Goal: Task Accomplishment & Management: Use online tool/utility

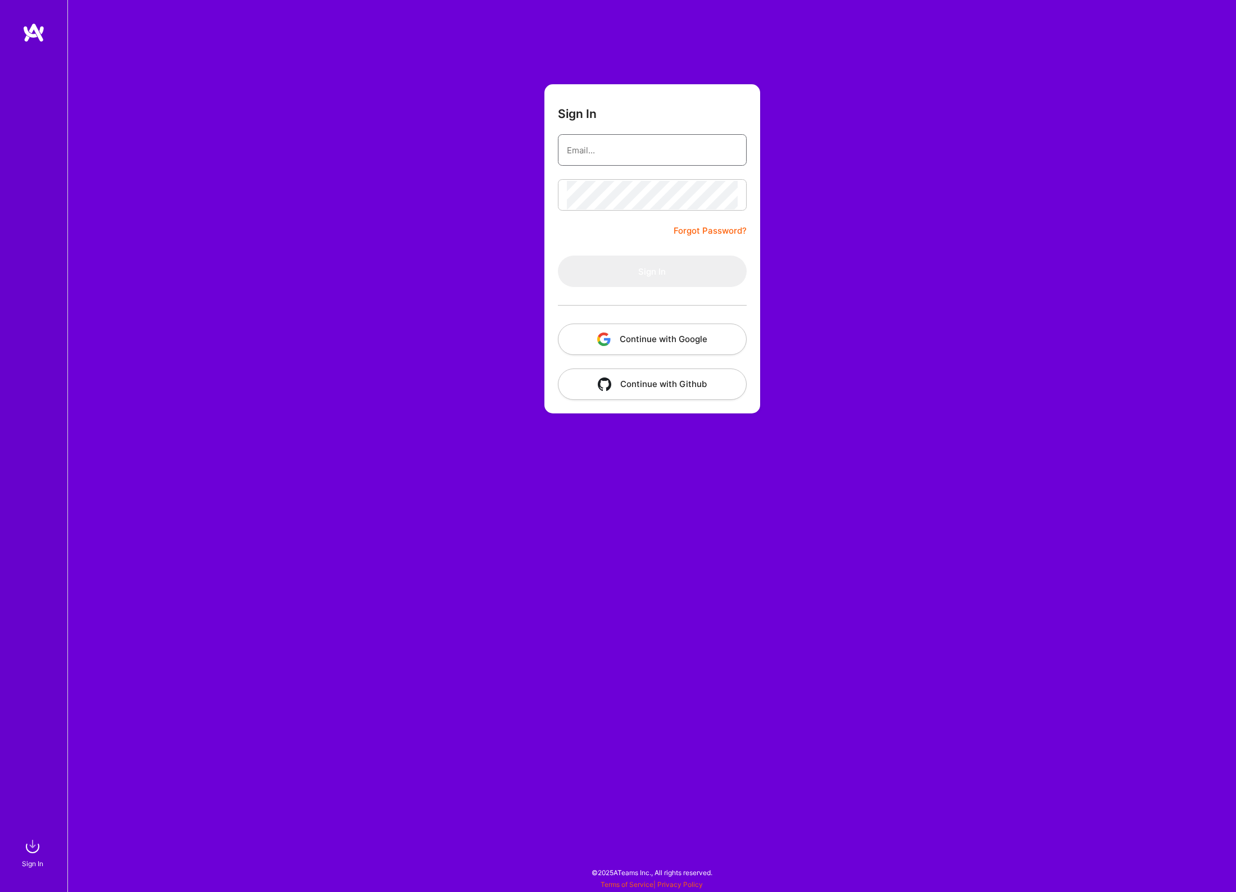
click at [636, 149] on input "email" at bounding box center [652, 150] width 171 height 29
type input "[EMAIL_ADDRESS][DOMAIN_NAME]"
click at [639, 273] on button "Sign In" at bounding box center [652, 271] width 189 height 31
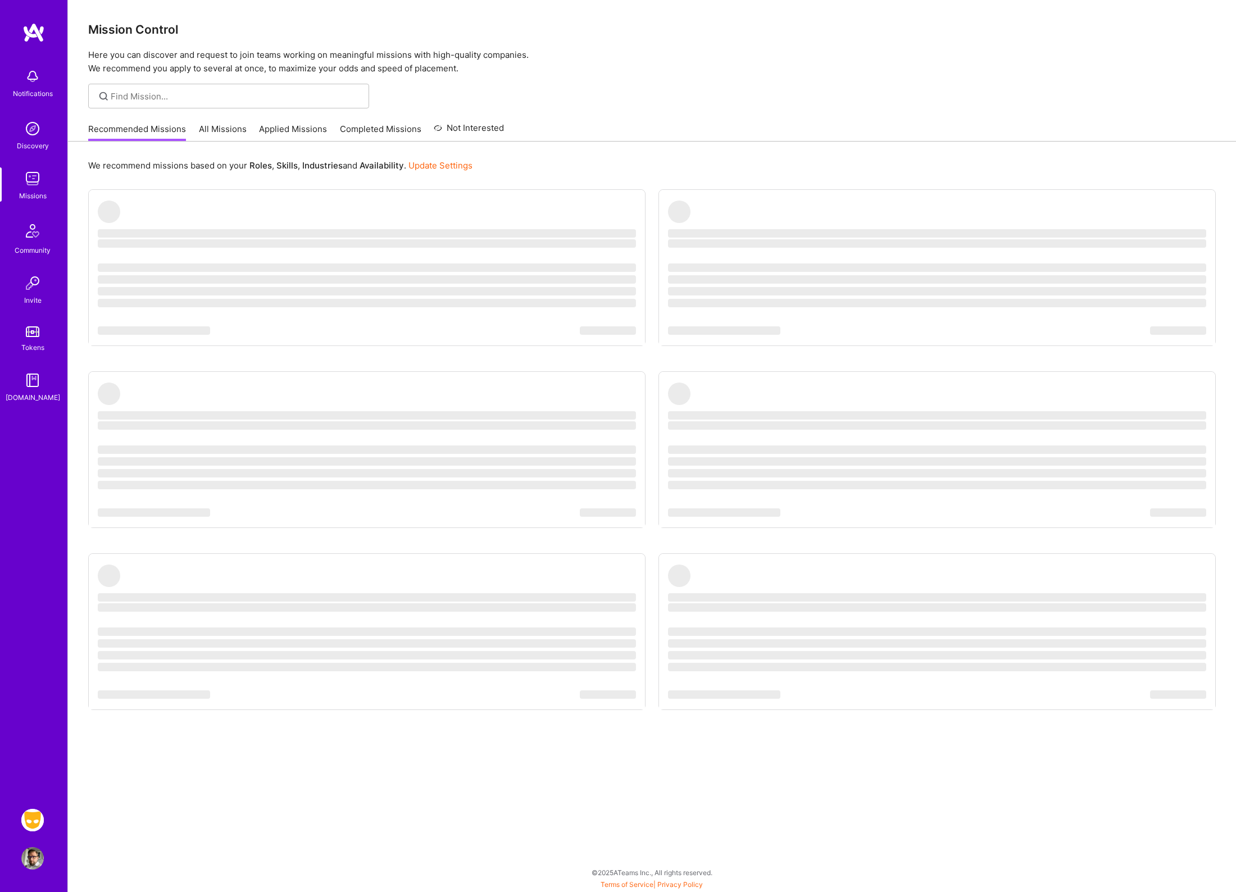
click at [35, 818] on img at bounding box center [32, 820] width 22 height 22
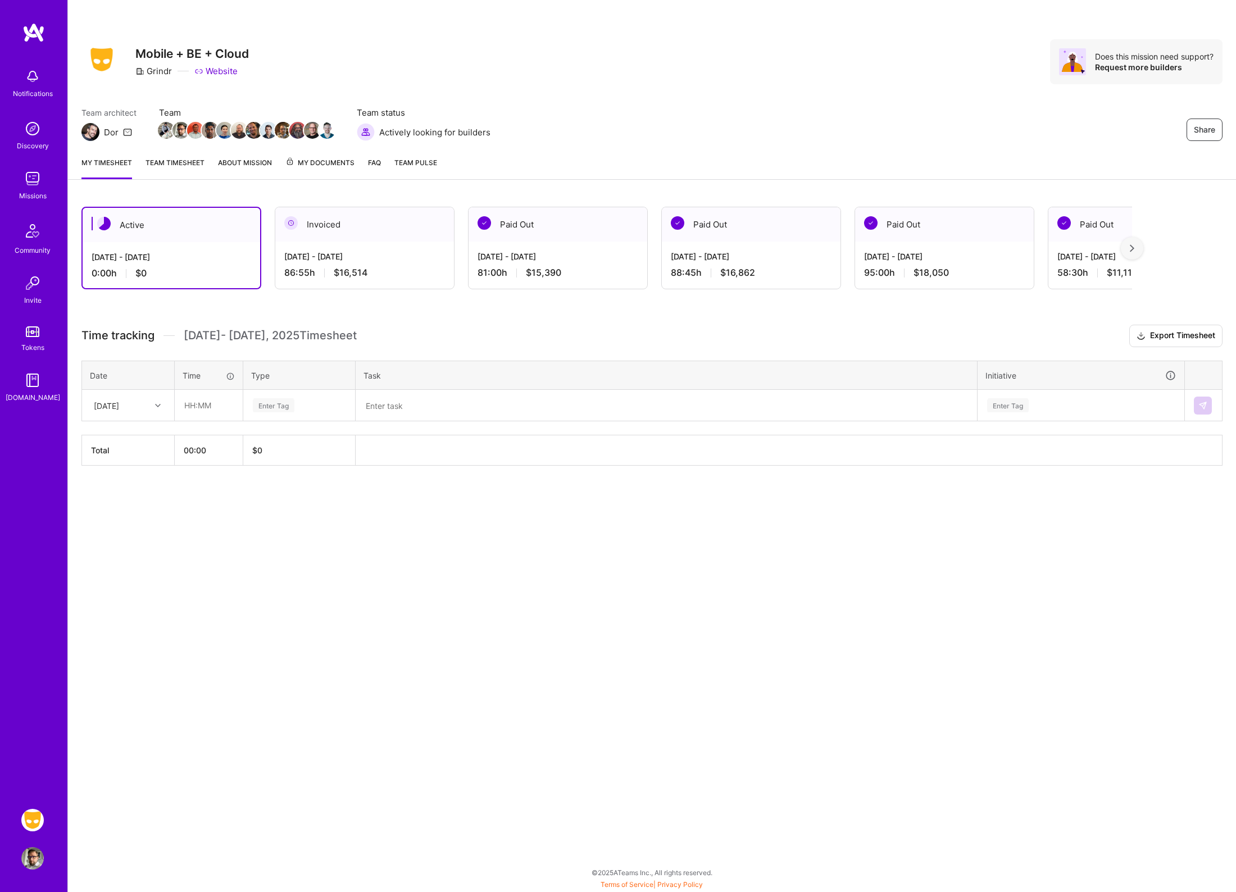
click at [35, 816] on img at bounding box center [32, 820] width 22 height 22
click at [156, 403] on icon at bounding box center [158, 406] width 6 height 6
click at [137, 436] on div "[DATE]" at bounding box center [128, 437] width 91 height 21
click at [193, 402] on input "text" at bounding box center [208, 406] width 67 height 30
type input "08:30"
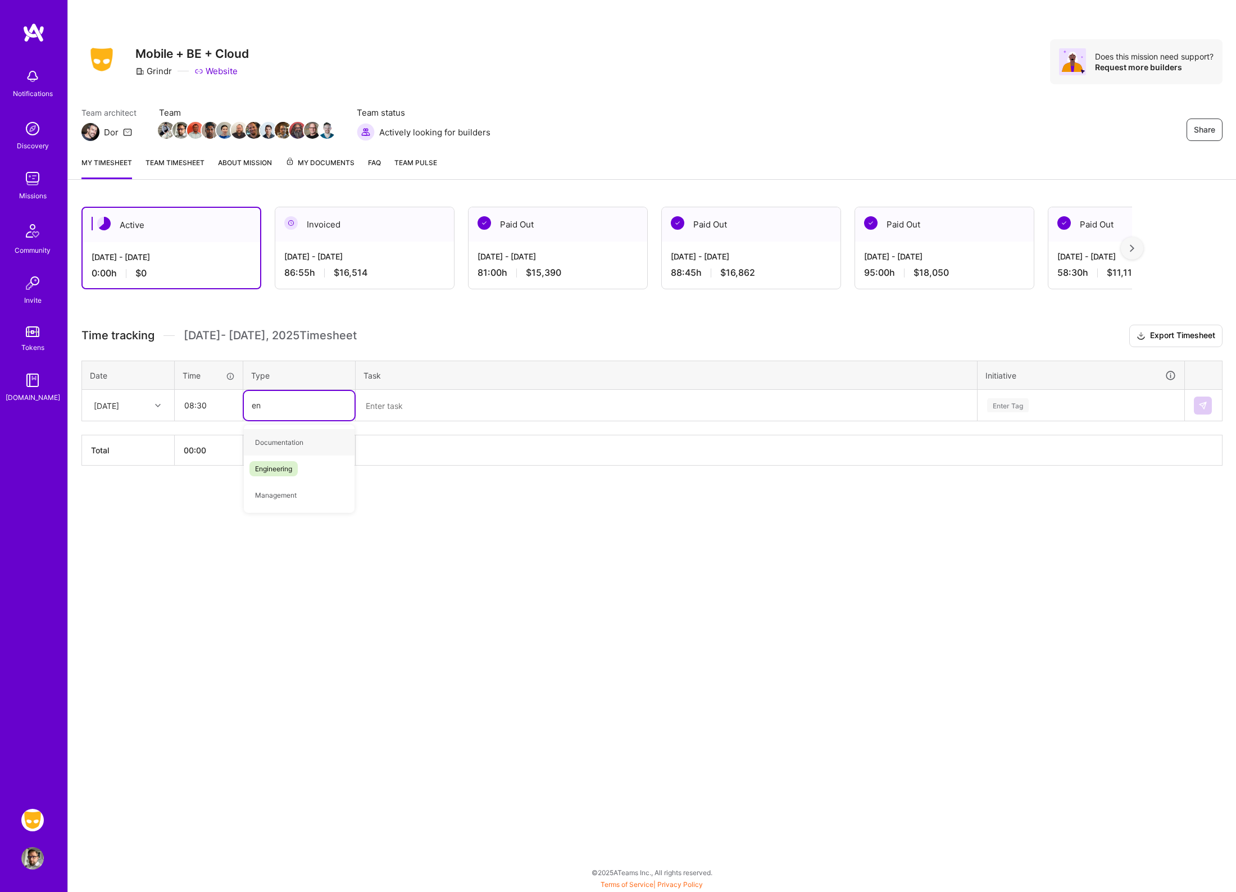
type input "eng"
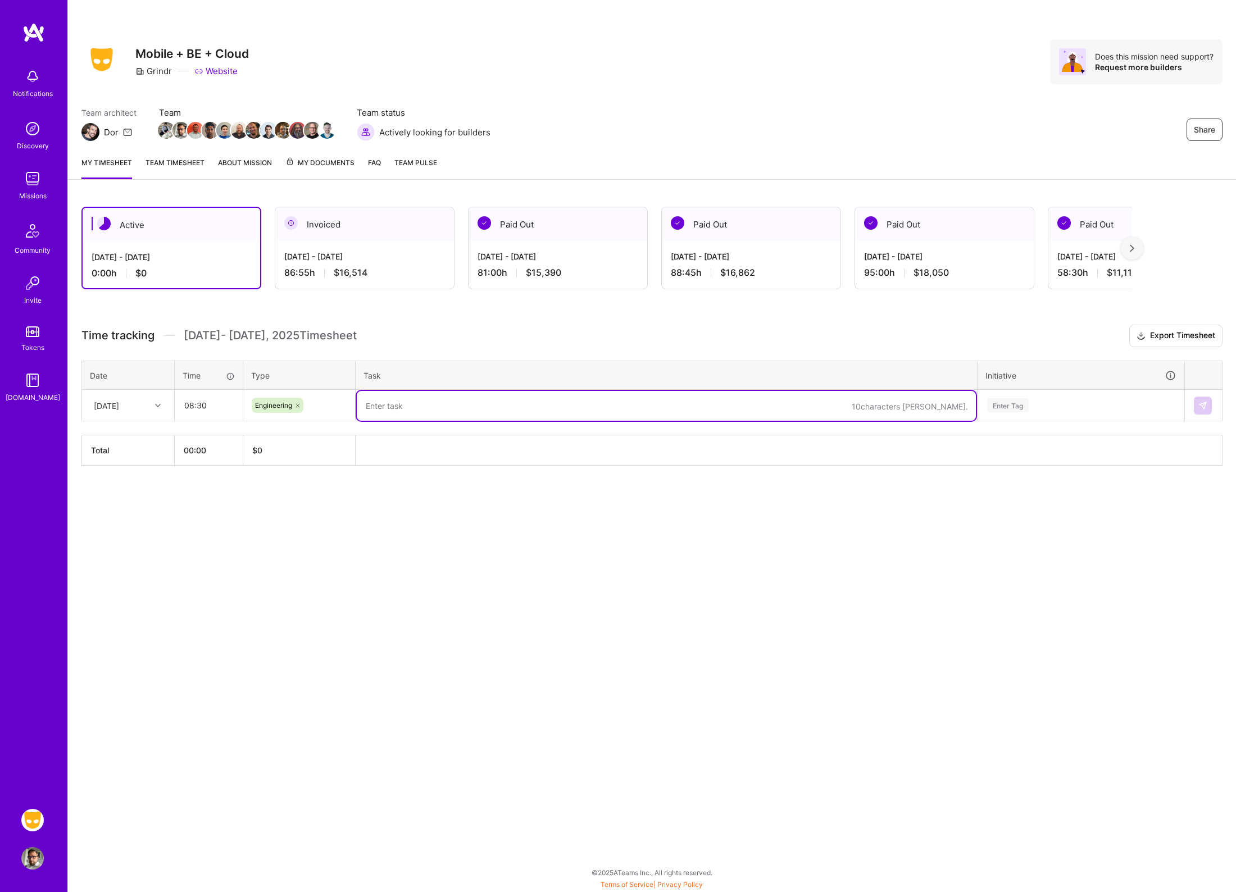
paste textarea "Favorites PR Comments Boost Purchase Bug"
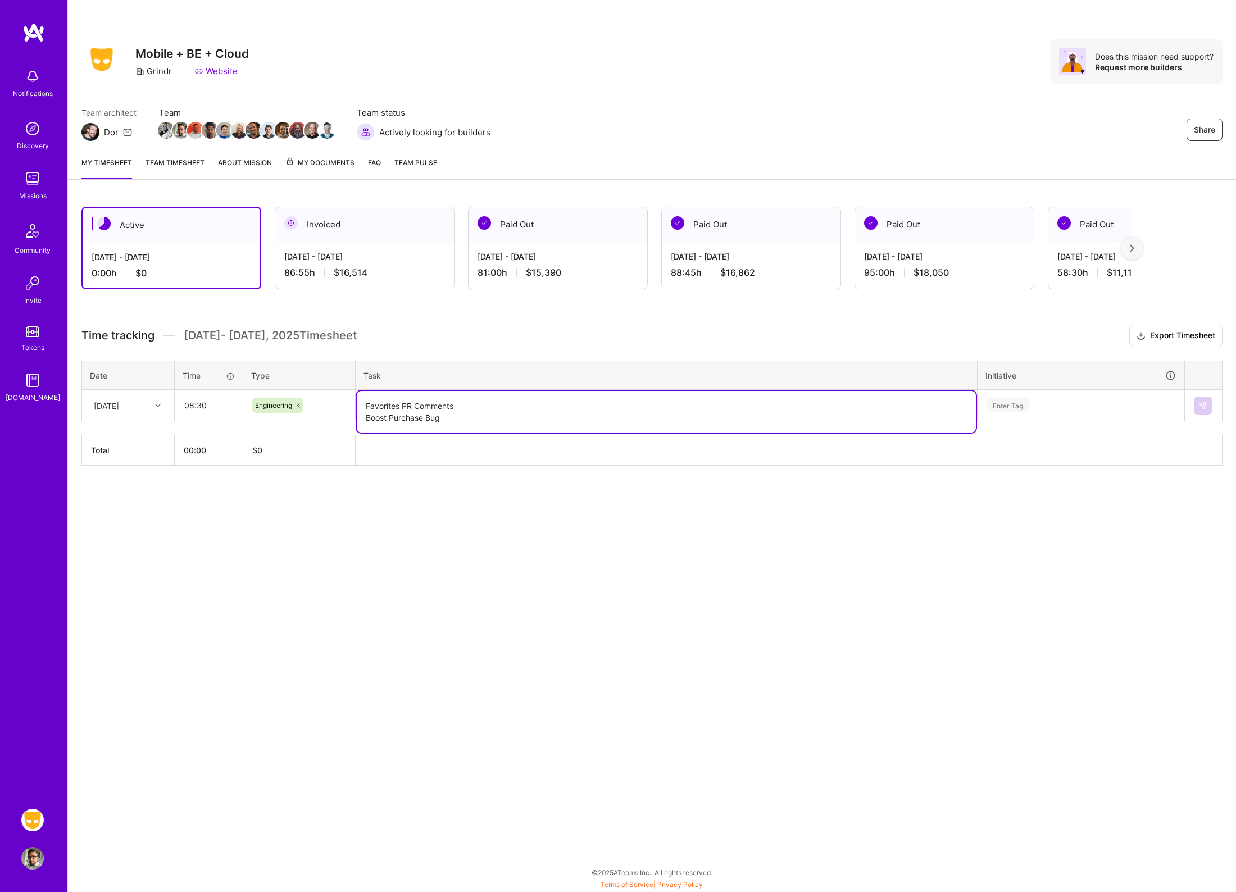
click at [369, 403] on textarea "Favorites PR Comments Boost Purchase Bug" at bounding box center [666, 412] width 619 height 42
type textarea "Alist Favorites PR Comments Boost Purchase Bug"
click at [1023, 404] on div "Enter Tag" at bounding box center [1008, 405] width 42 height 17
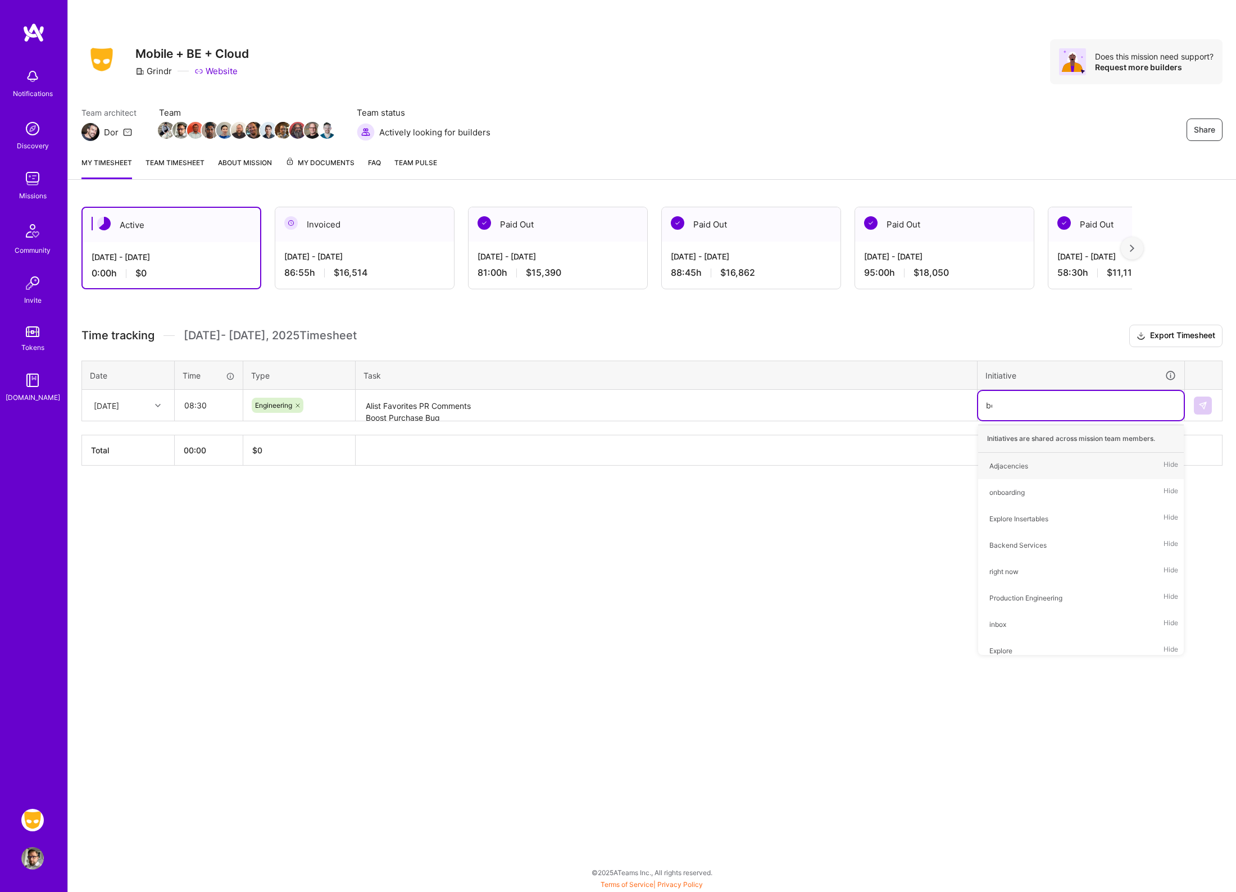
type input "boo"
type input "a"
type input "pre"
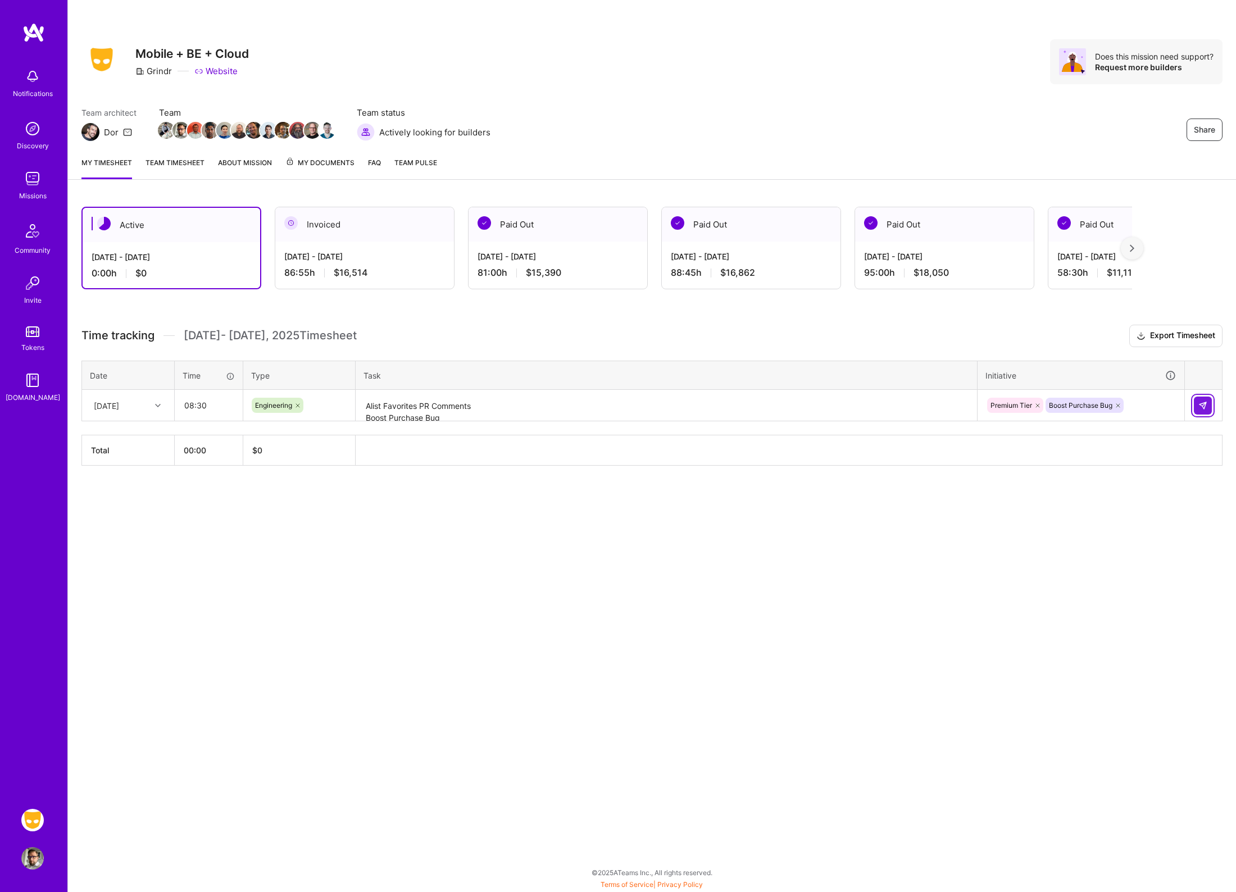
click at [1207, 406] on img at bounding box center [1203, 405] width 9 height 9
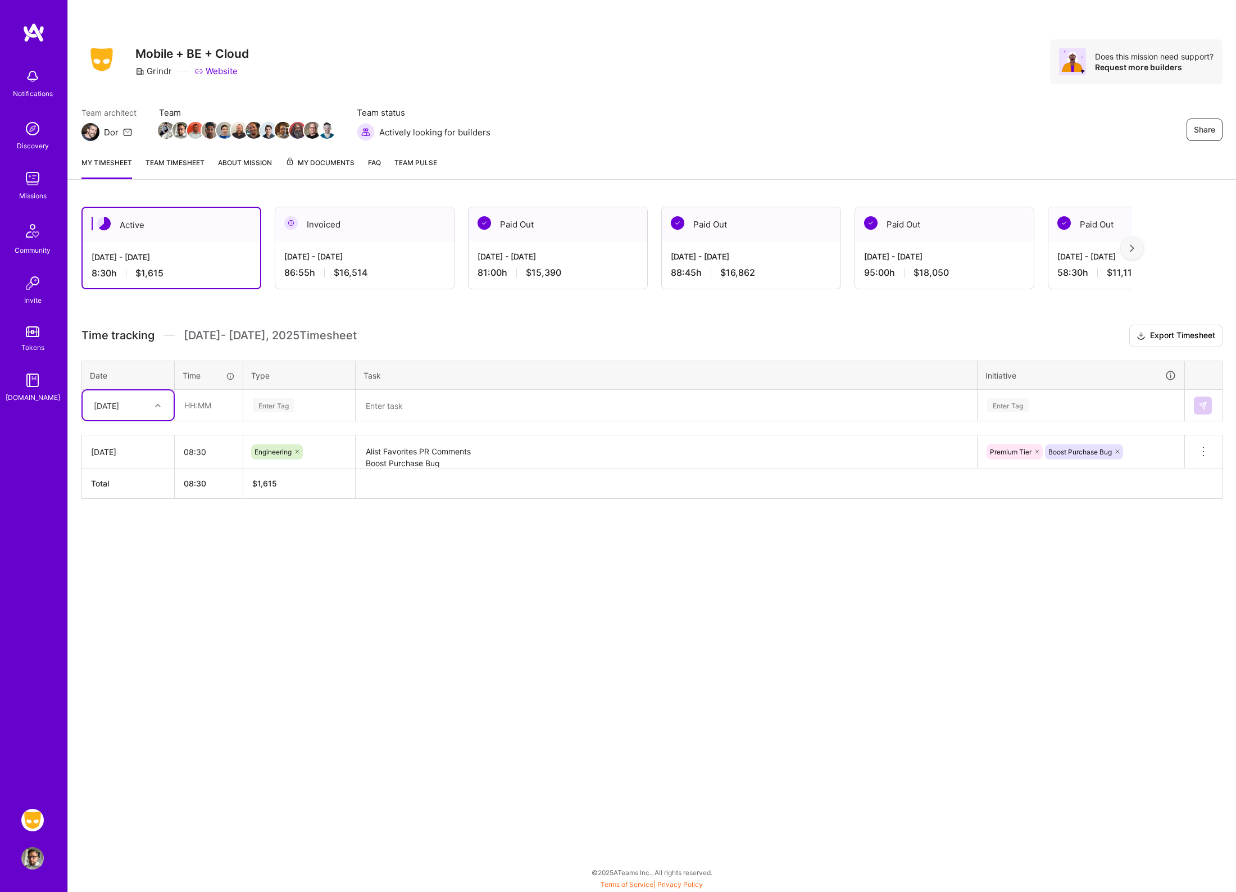
click at [147, 405] on div "[DATE]" at bounding box center [119, 405] width 62 height 19
click at [135, 452] on div "[DATE]" at bounding box center [128, 458] width 91 height 21
click at [197, 405] on input "text" at bounding box center [208, 406] width 67 height 30
click at [198, 403] on input "08:12" at bounding box center [208, 406] width 67 height 30
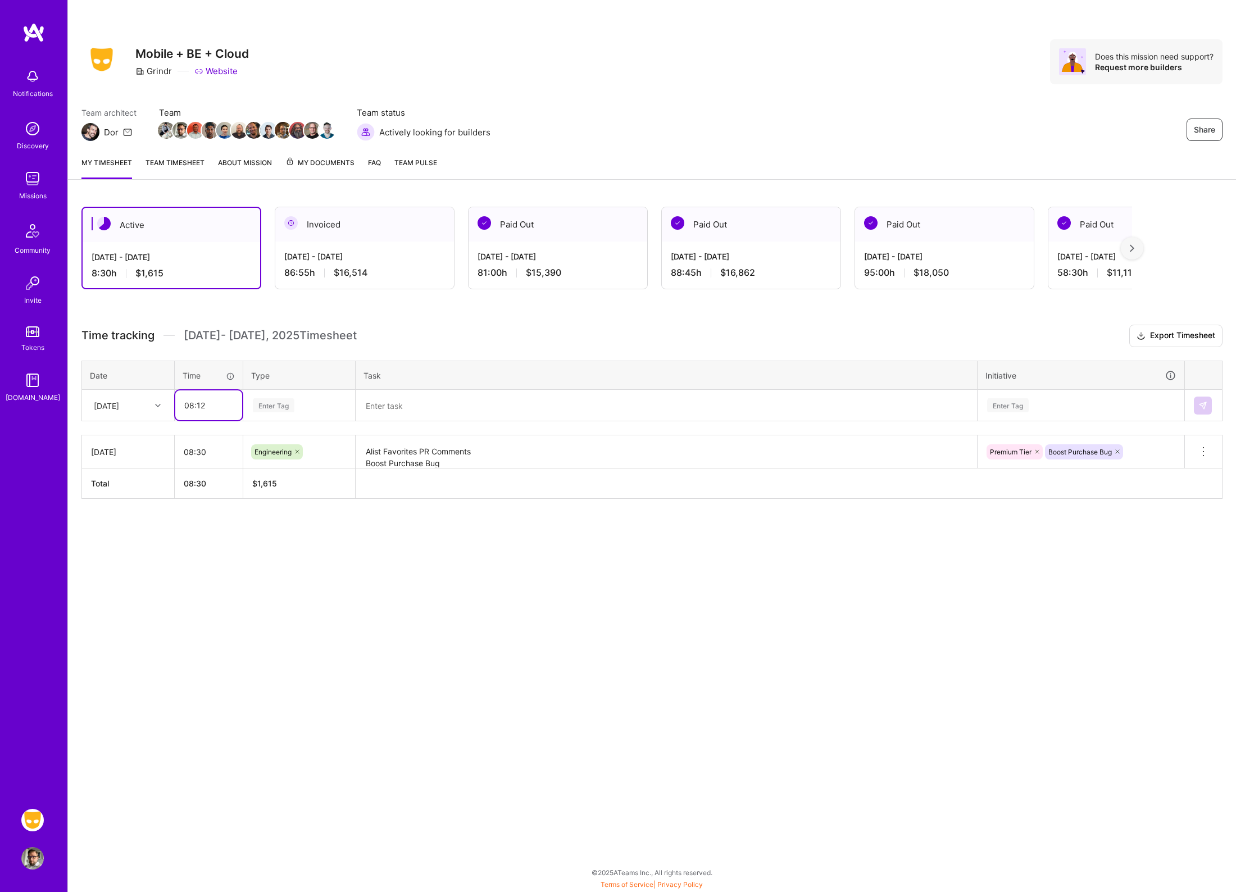
click at [198, 403] on input "08:12" at bounding box center [208, 406] width 67 height 30
type input "08:15"
type input "en"
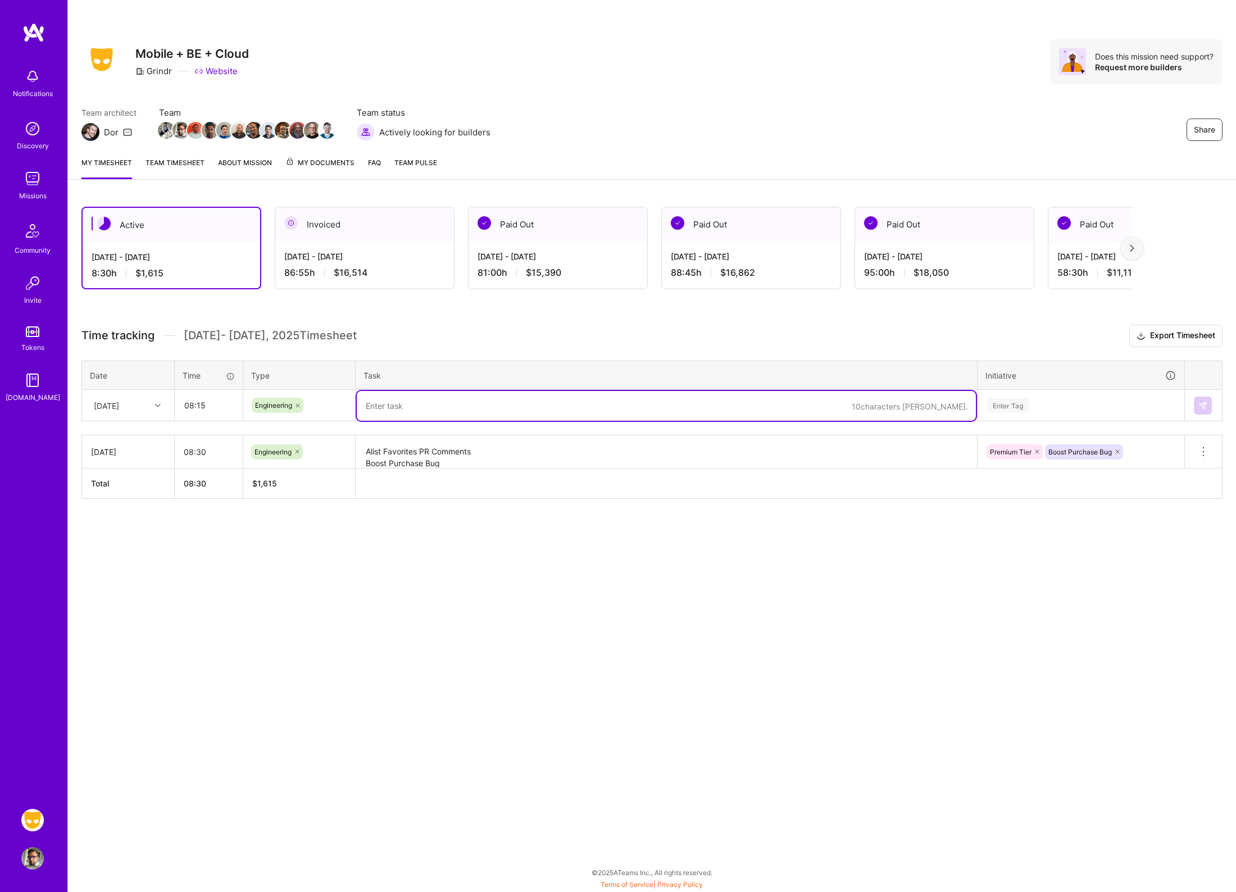
paste textarea "FTUX for Server Driver Photos Change the Favorites Integration FF"
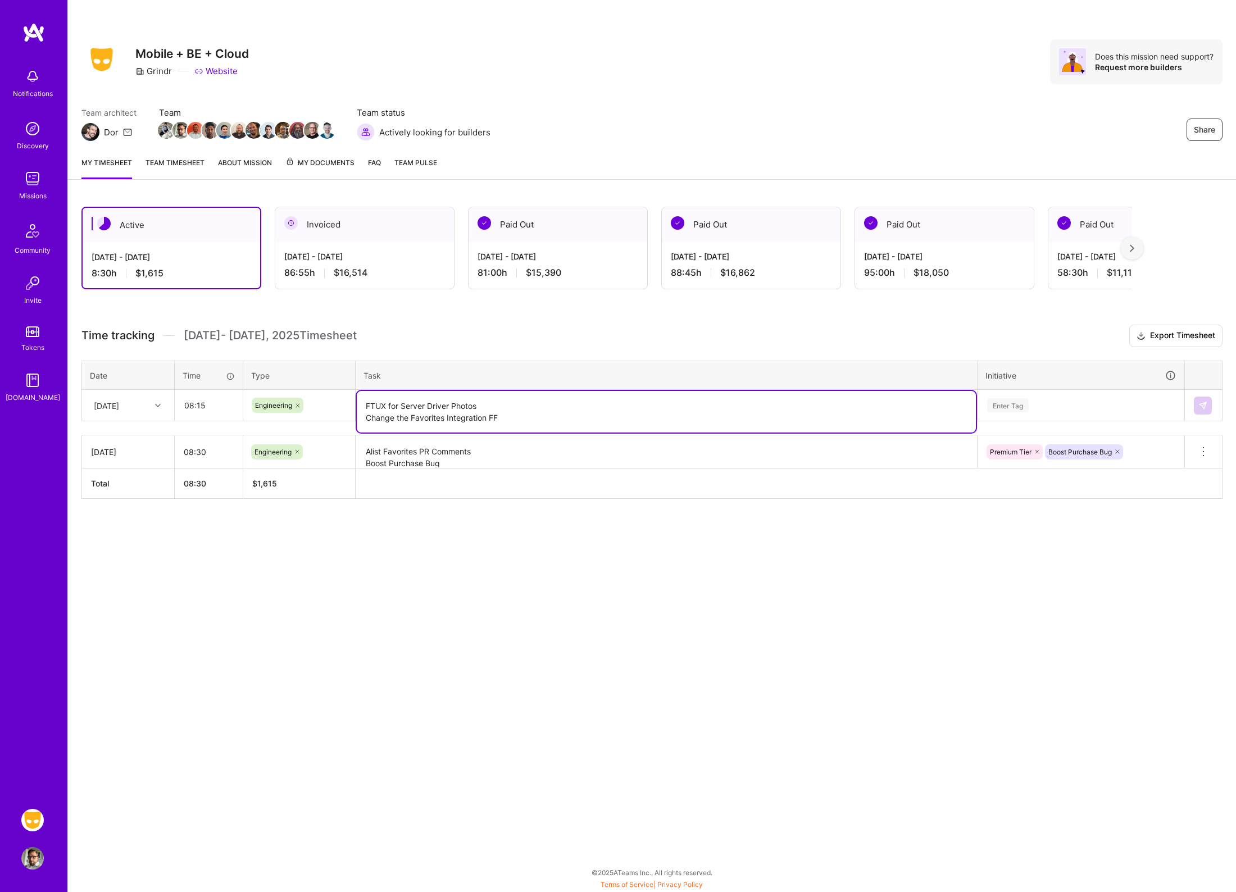
click at [560, 415] on textarea "FTUX for Server Driver Photos Change the Favorites Integration FF" at bounding box center [666, 412] width 619 height 42
type textarea "FTUX for Server Driver Photos Change the Favorites Integration FF"
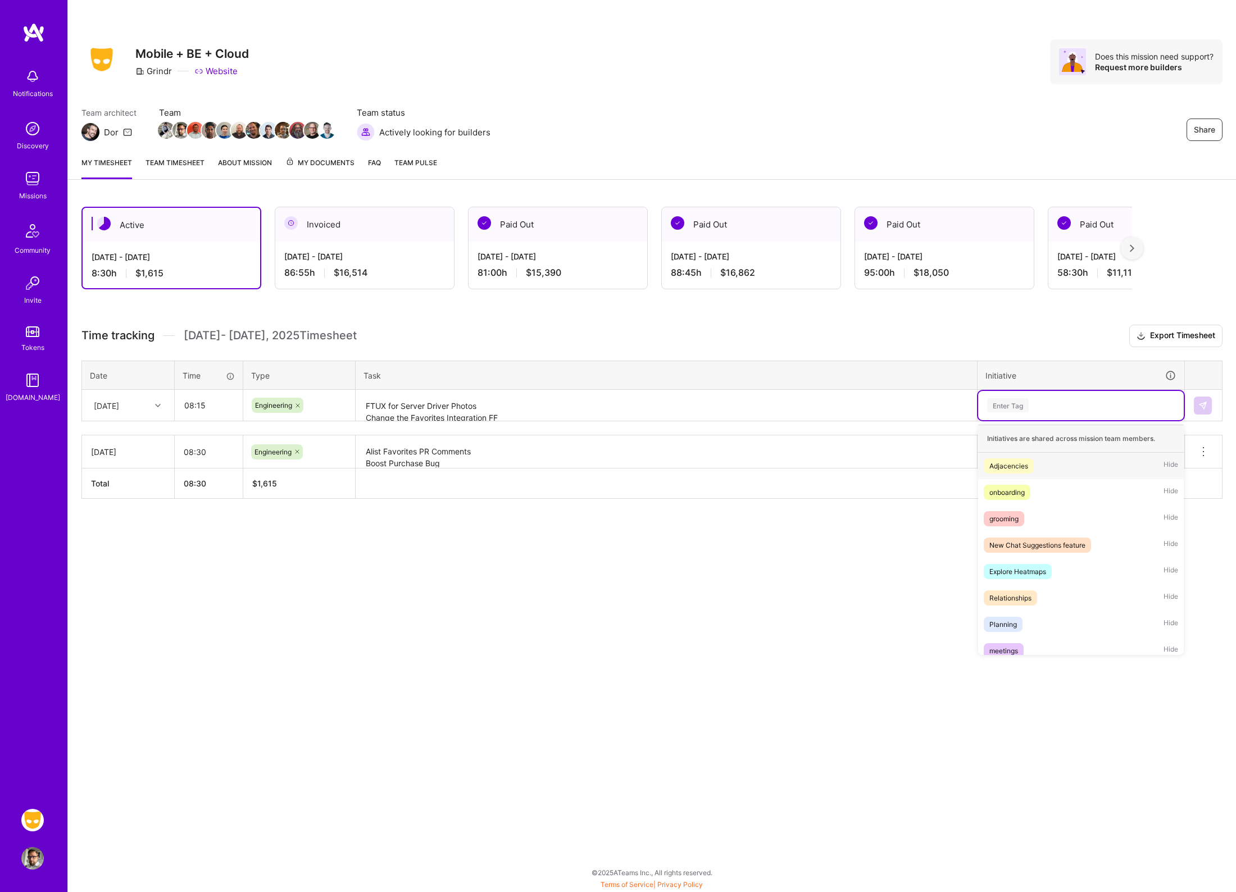
click at [1031, 405] on div "Enter Tag" at bounding box center [1081, 405] width 190 height 14
type input "pre"
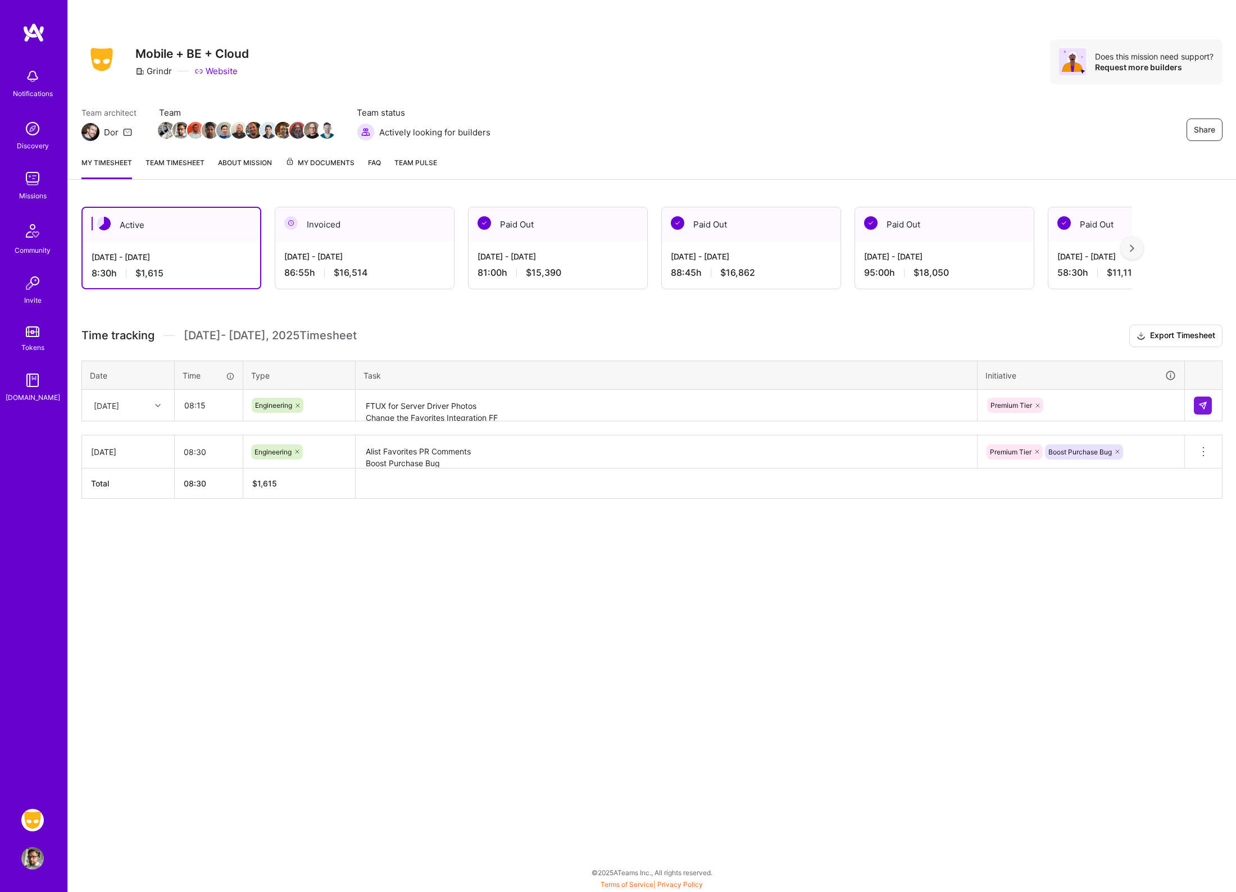
click at [1110, 401] on div "Premium Tier" at bounding box center [1081, 405] width 190 height 17
type input "Alist"
click at [1204, 403] on img at bounding box center [1203, 405] width 9 height 9
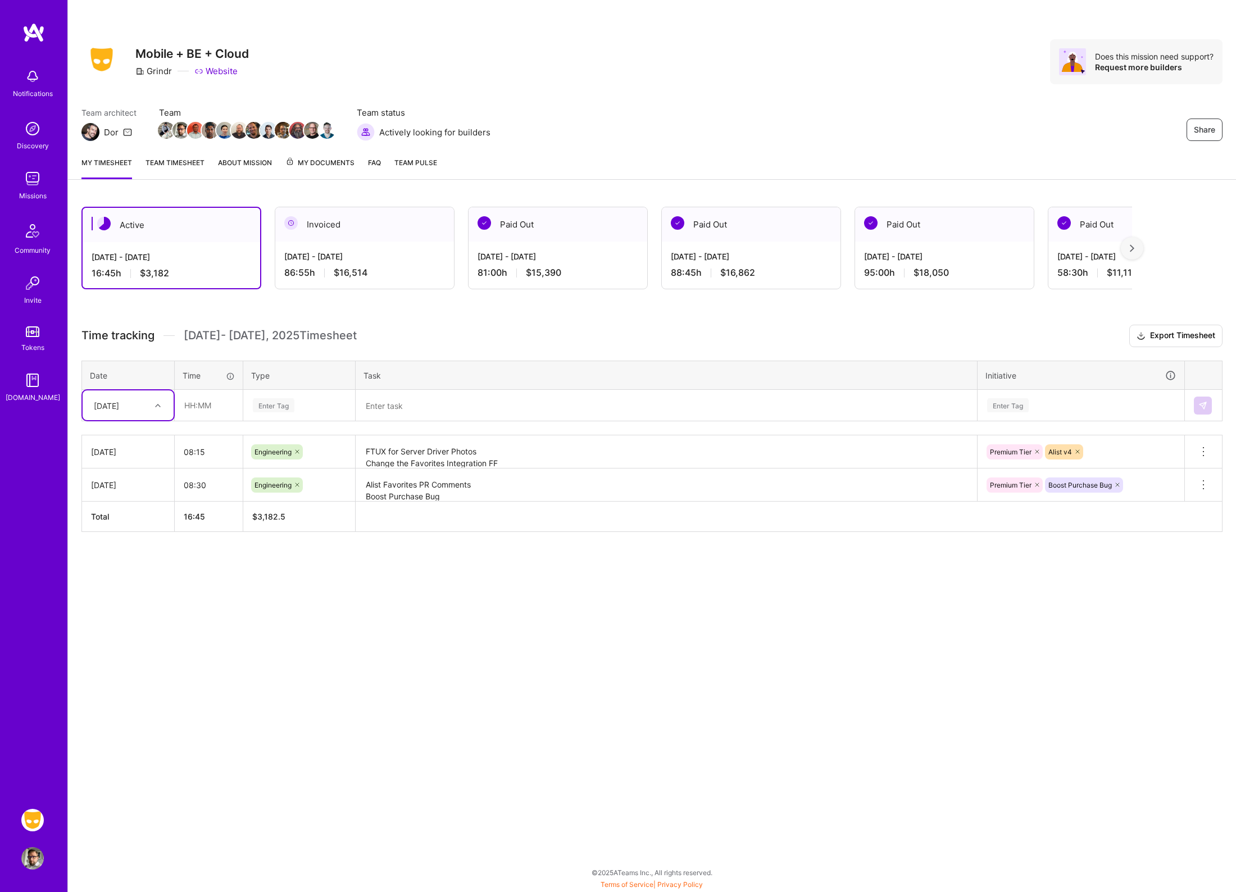
click at [433, 410] on textarea at bounding box center [666, 406] width 619 height 30
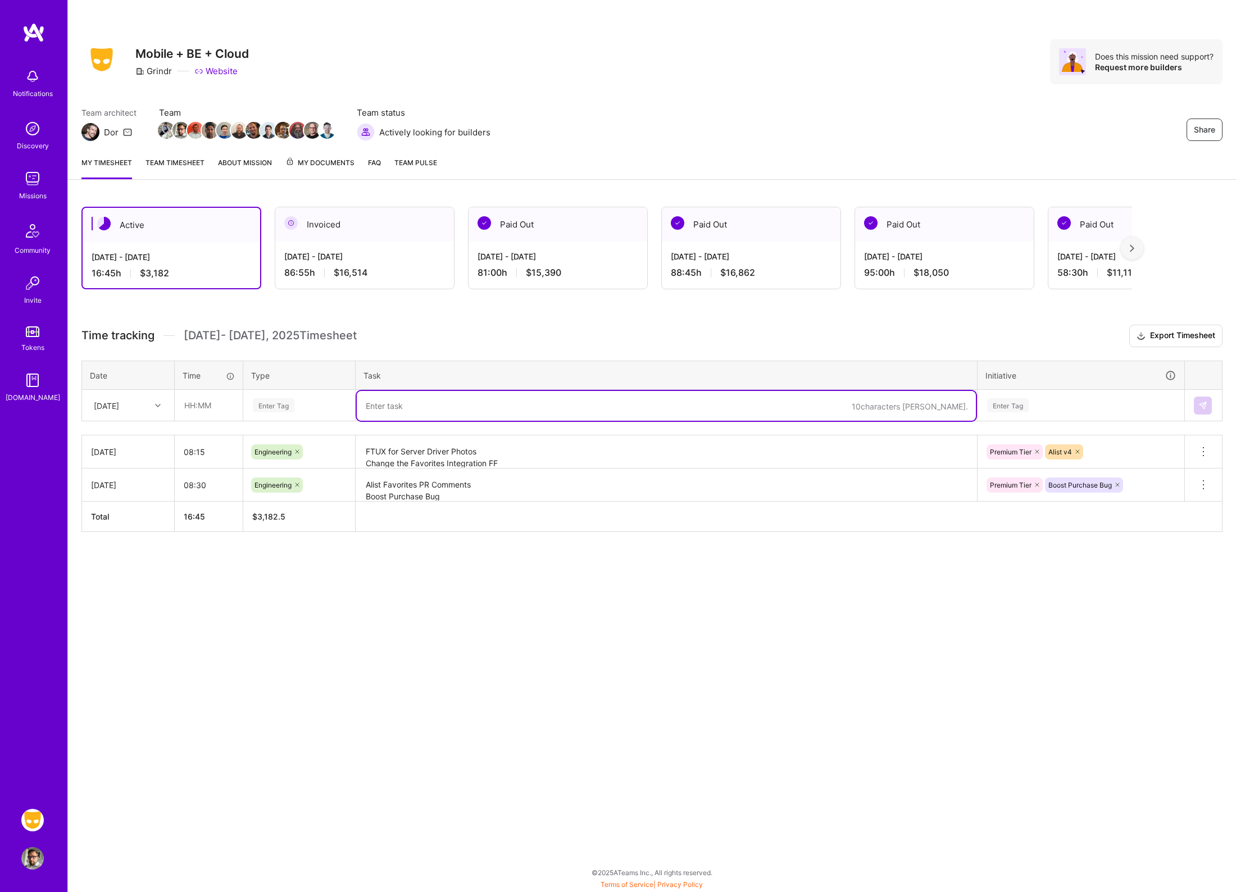
paste textarea "Notificaiton Race Condition Alist Favorites BE MetaData gAI popup bug investiga…"
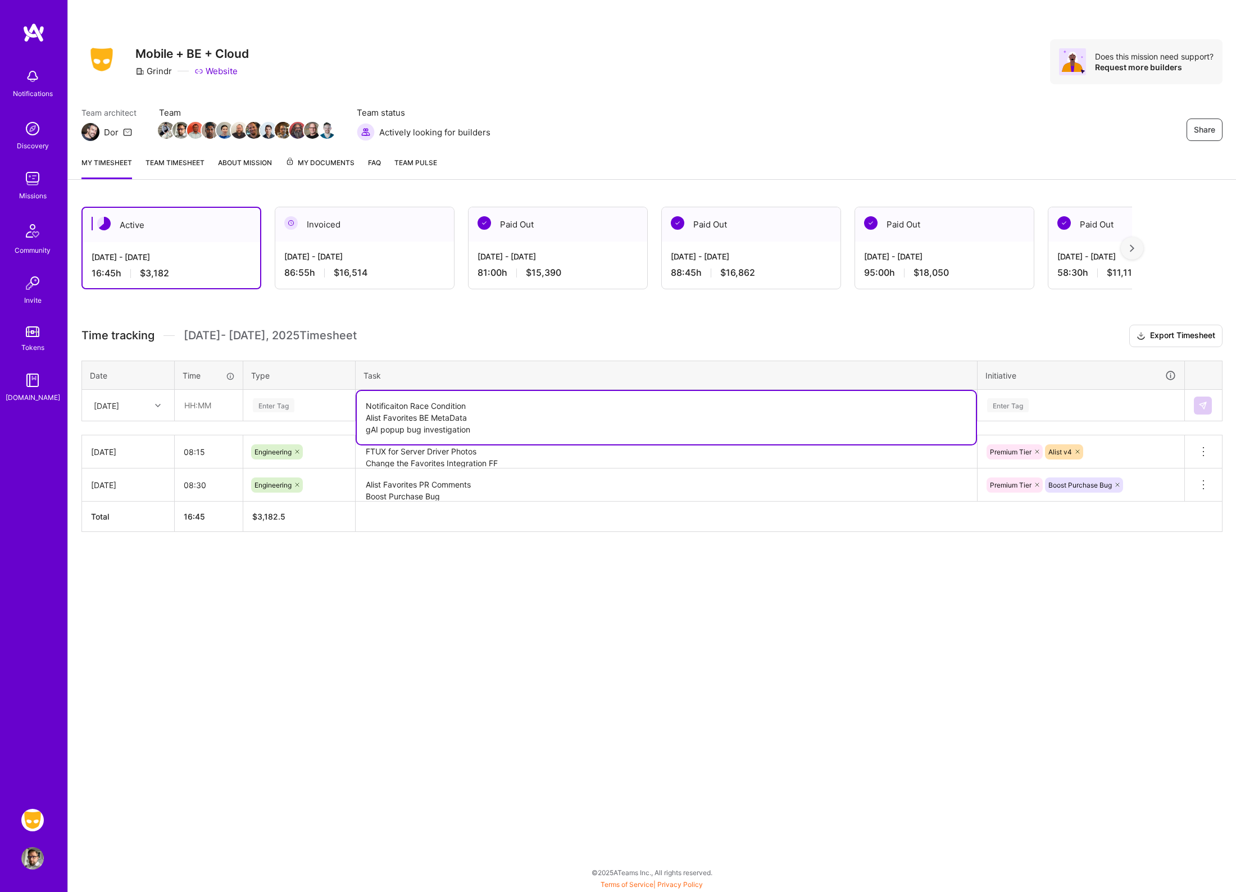
type textarea "Notificaiton Race Condition Alist Favorites BE MetaData gAI popup bug investiga…"
click at [317, 402] on div "Enter Tag" at bounding box center [299, 405] width 95 height 14
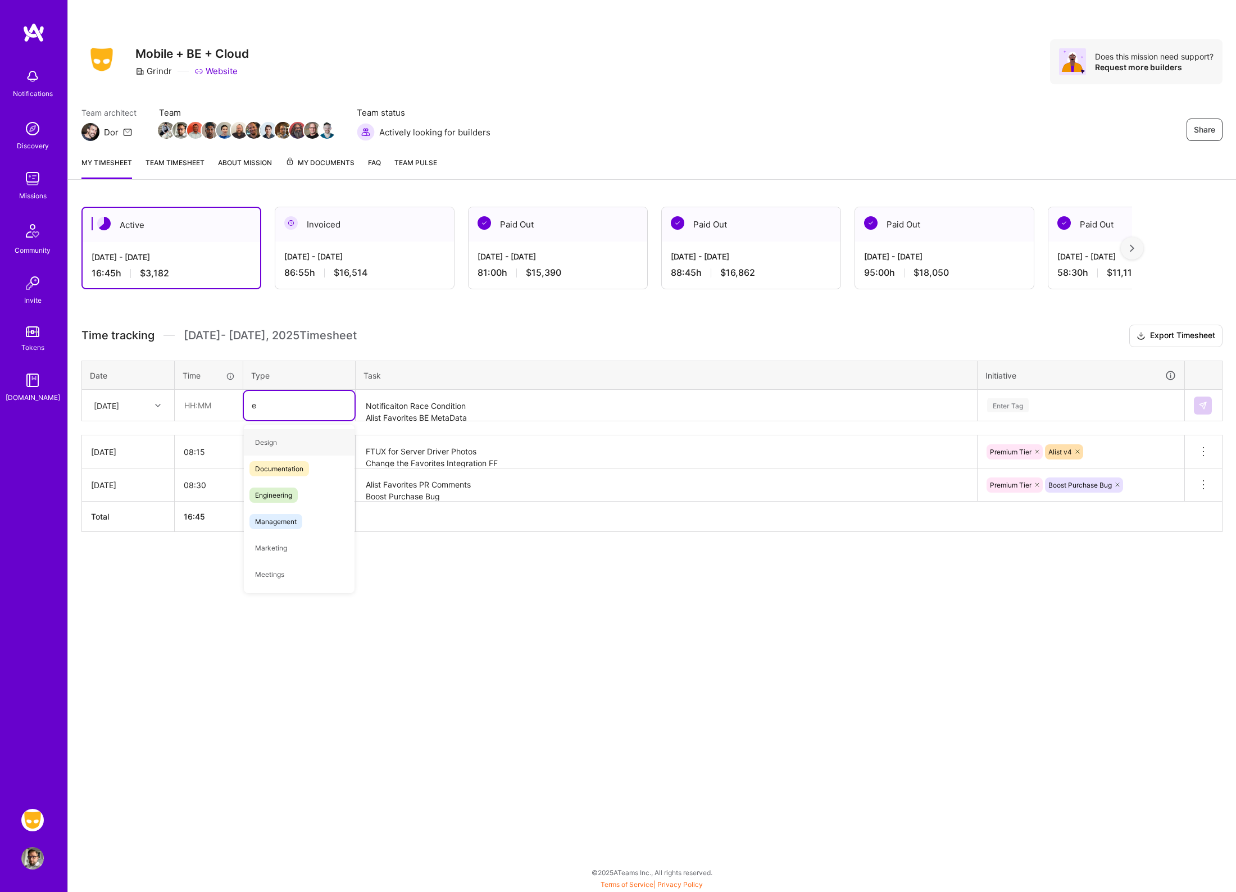
type input "en"
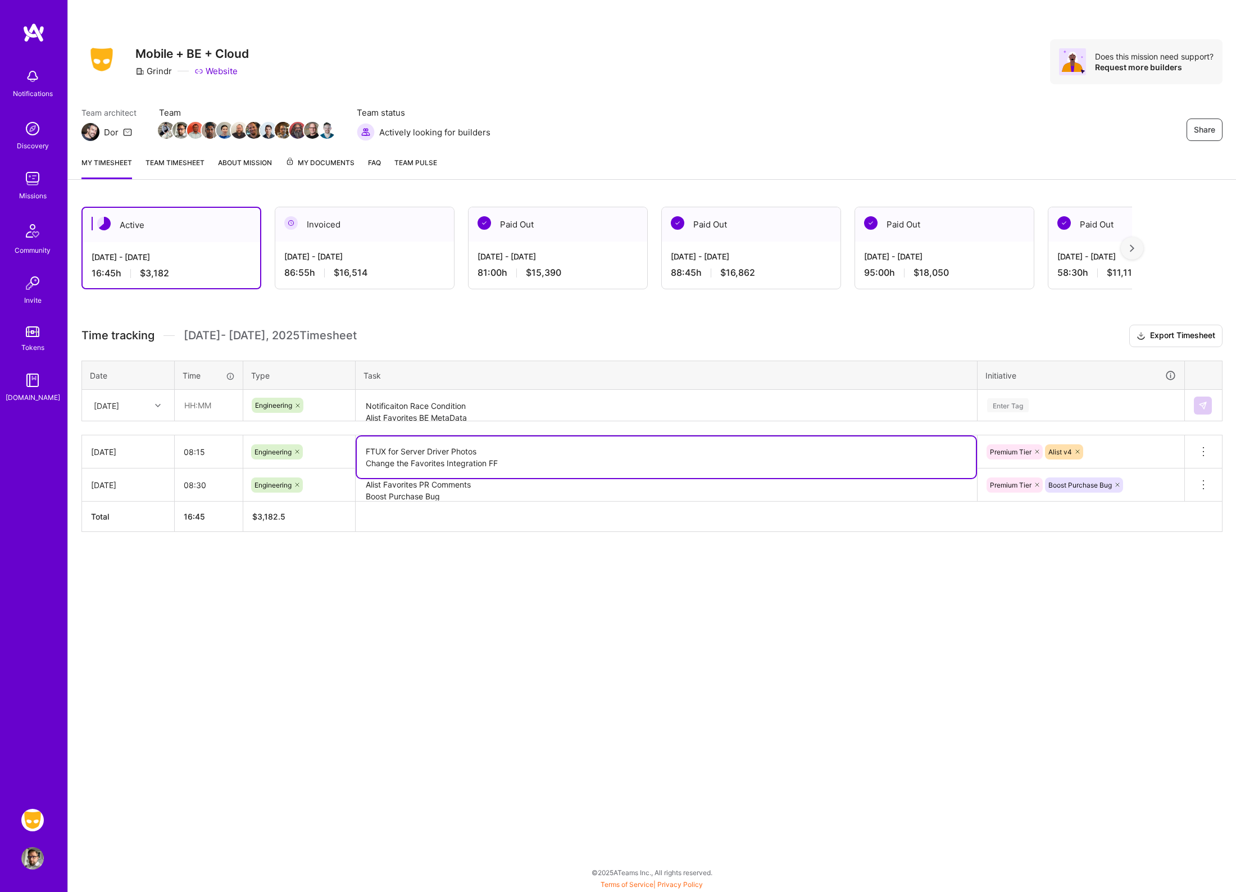
click at [438, 455] on textarea "FTUX for Server Driver Photos Change the Favorites Integration FF" at bounding box center [666, 458] width 619 height 42
click at [457, 453] on textarea "FTUX for Server Driver Photos Change the Favorites Integration FF" at bounding box center [666, 458] width 619 height 42
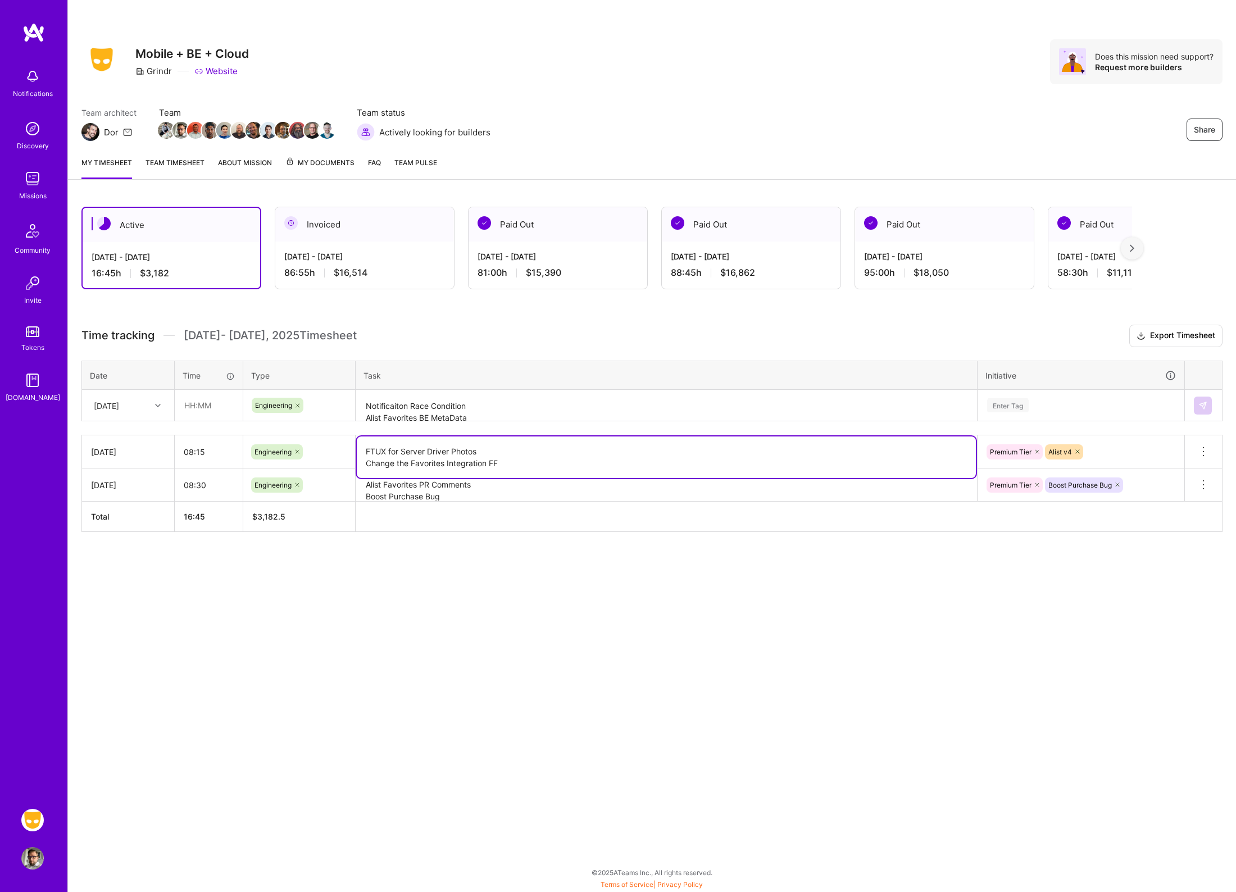
click at [457, 453] on textarea "FTUX for Server Driver Photos Change the Favorites Integration FF" at bounding box center [666, 458] width 619 height 42
click at [517, 454] on textarea "FTUX for Server Driver Photos Change the Favorites Integration FF" at bounding box center [666, 458] width 619 height 42
drag, startPoint x: 500, startPoint y: 458, endPoint x: 306, endPoint y: 445, distance: 194.4
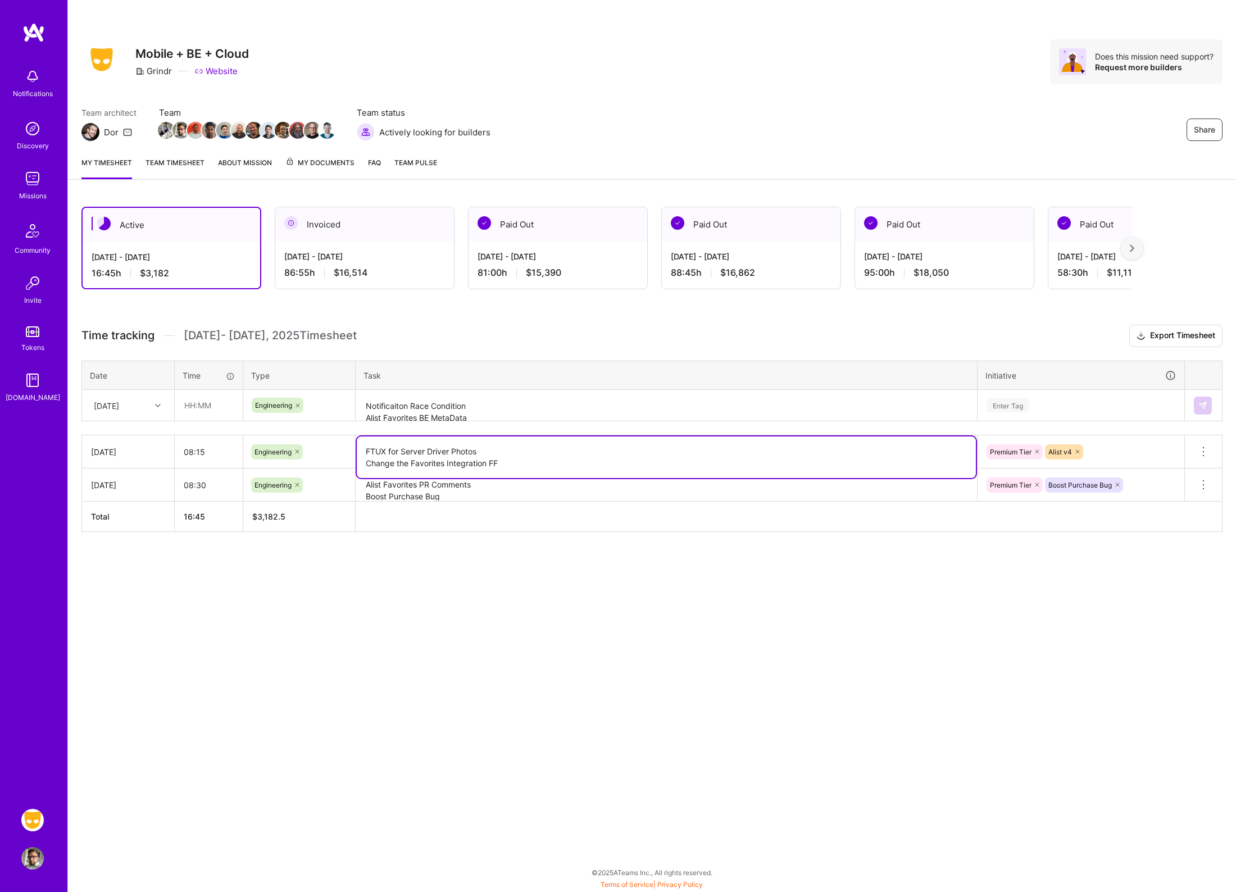
click at [306, 445] on tr "[DATE] 08:15 Engineering FTUX for Server Driver Photos Change the Favorites Int…" at bounding box center [652, 452] width 1141 height 33
paste textarea "Notificaiton Race Condition Alist Favorites BE MetaData gAI popup bug investiga…"
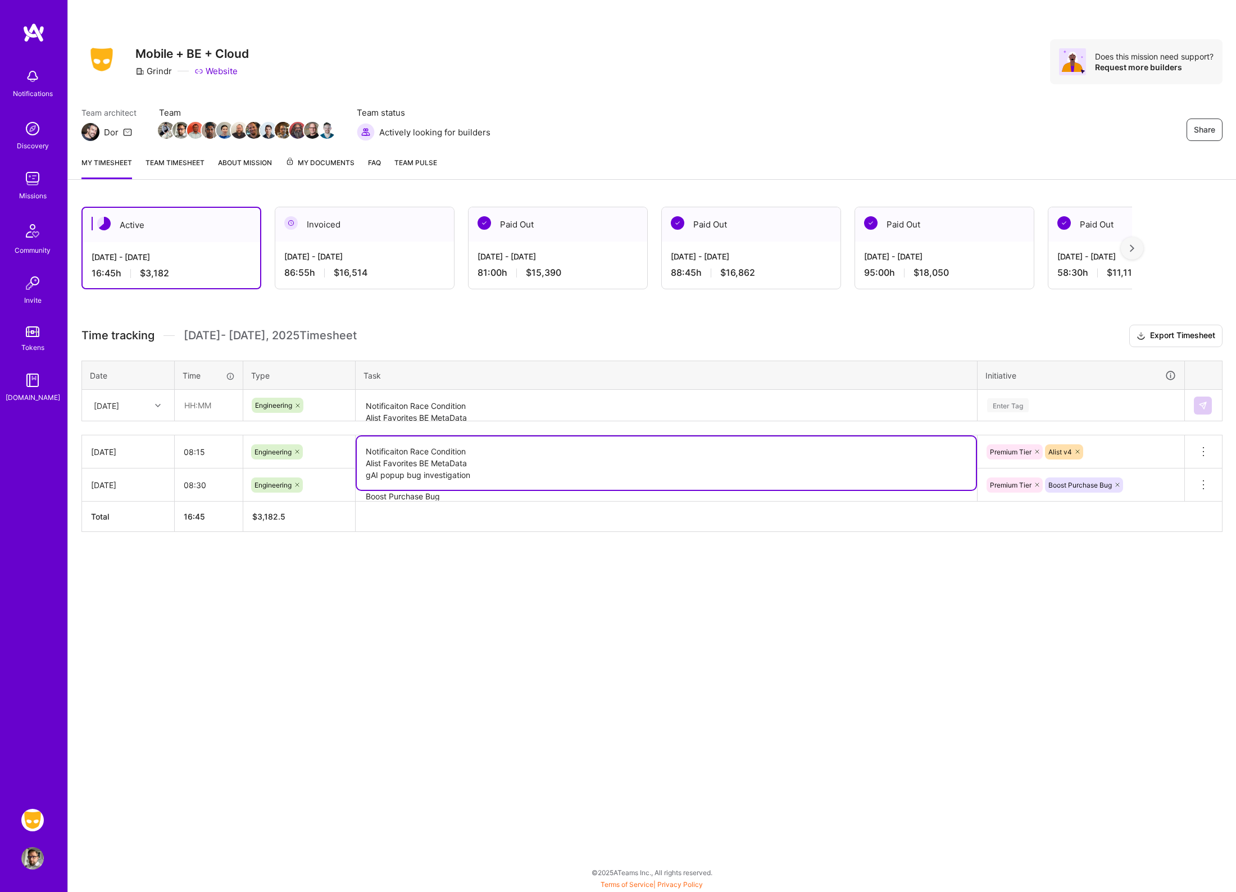
type textarea "Notificaiton Race Condition Alist Favorites BE MetaData gAI popup bug investiga…"
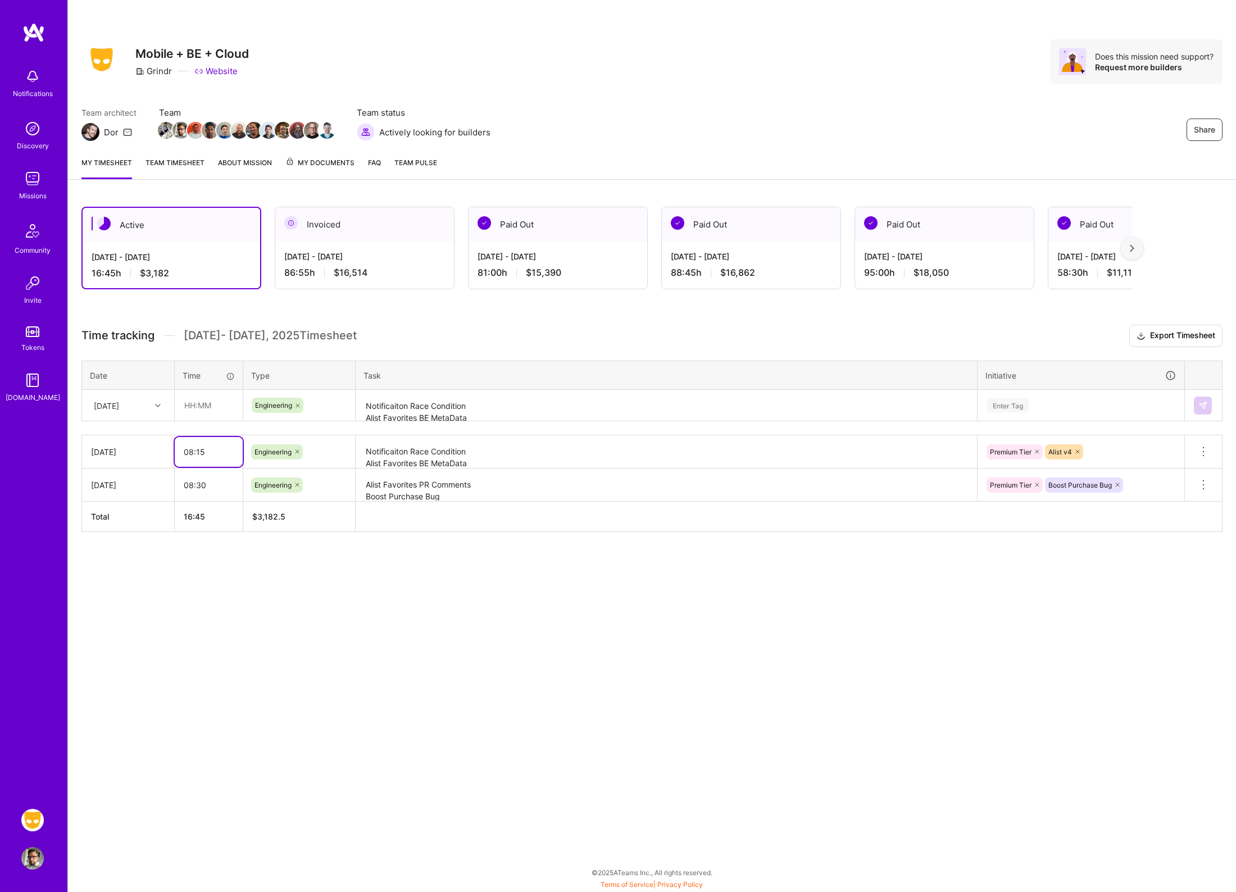
click at [208, 451] on input "08:15" at bounding box center [209, 452] width 68 height 30
type input "08:00"
click at [748, 443] on textarea "Notificaiton Race Condition Alist Favorites BE MetaData gAI popup bug investiga…" at bounding box center [666, 452] width 619 height 31
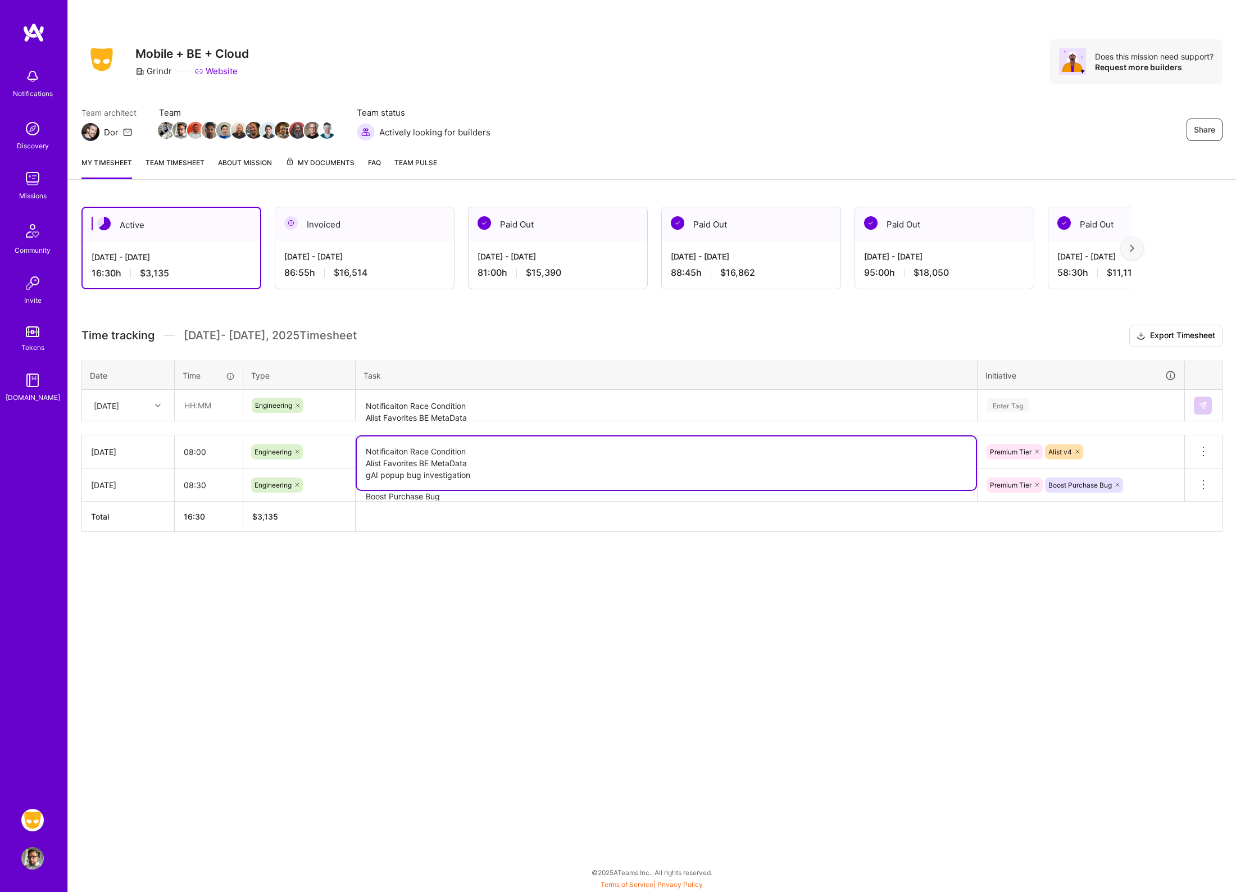
click at [673, 400] on textarea "Notificaiton Race Condition Alist Favorites BE MetaData gAI popup bug investiga…" at bounding box center [666, 406] width 619 height 30
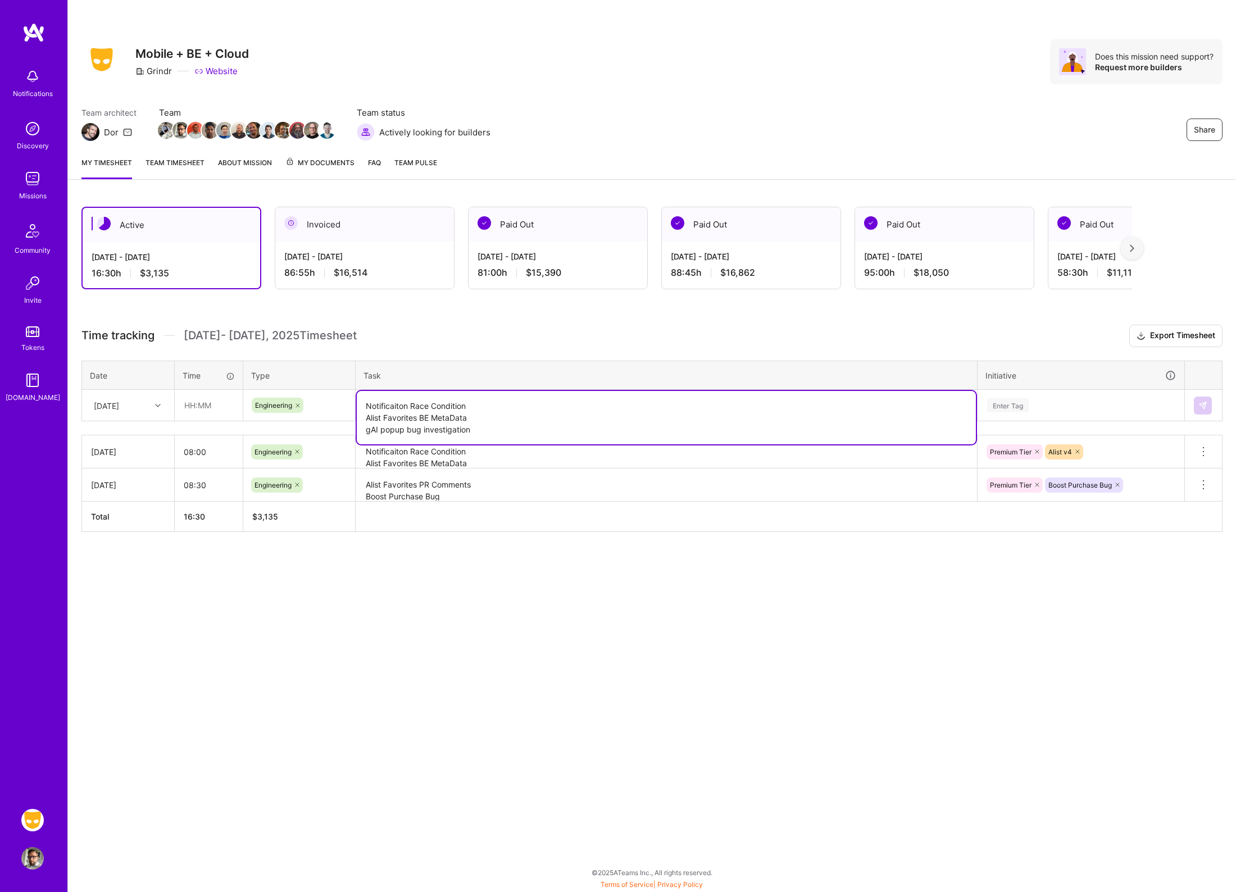
click at [119, 402] on div "[DATE]" at bounding box center [106, 406] width 25 height 12
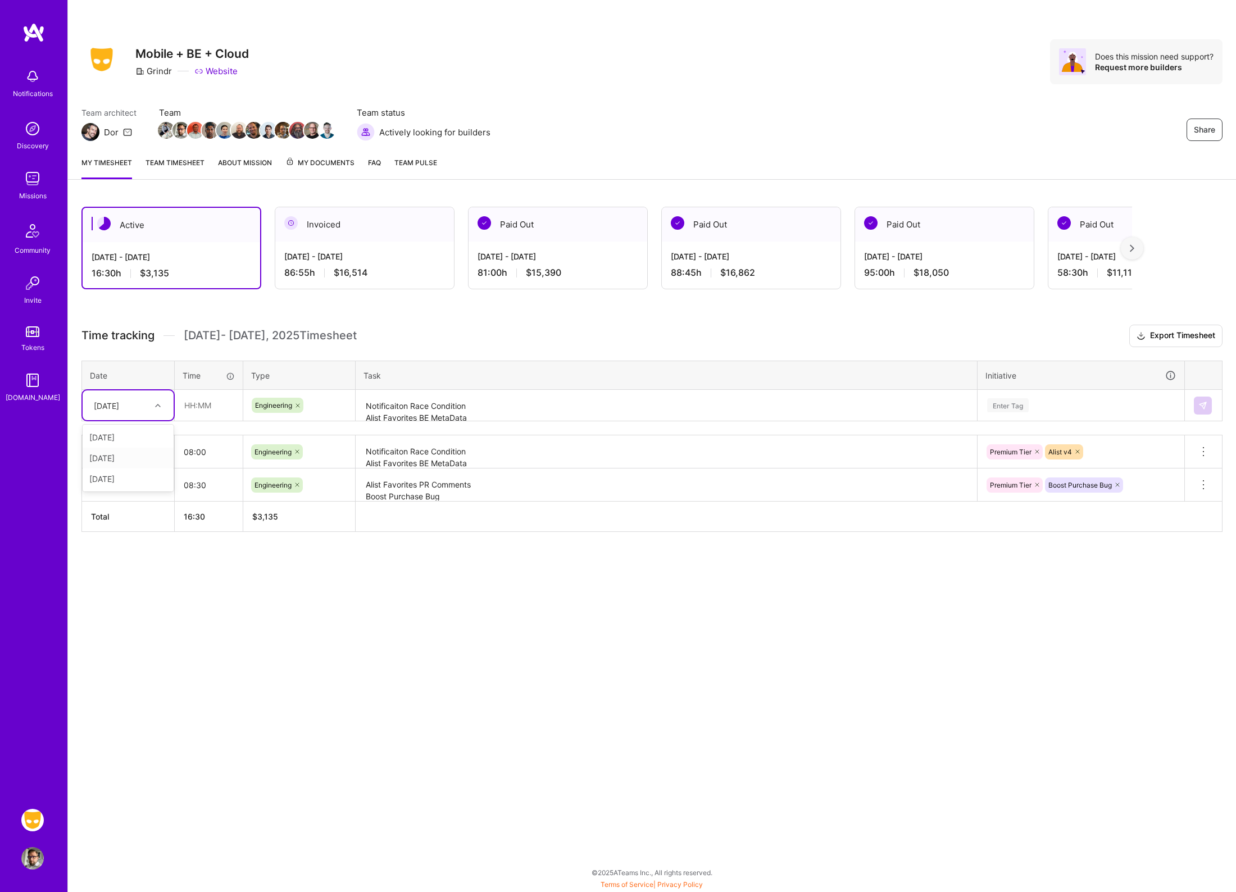
click at [130, 449] on div "[DATE]" at bounding box center [128, 458] width 91 height 21
click at [200, 401] on input "text" at bounding box center [208, 406] width 67 height 30
type input "08:15"
click at [445, 410] on textarea "Notificaiton Race Condition Alist Favorites BE MetaData gAI popup bug investiga…" at bounding box center [666, 406] width 619 height 30
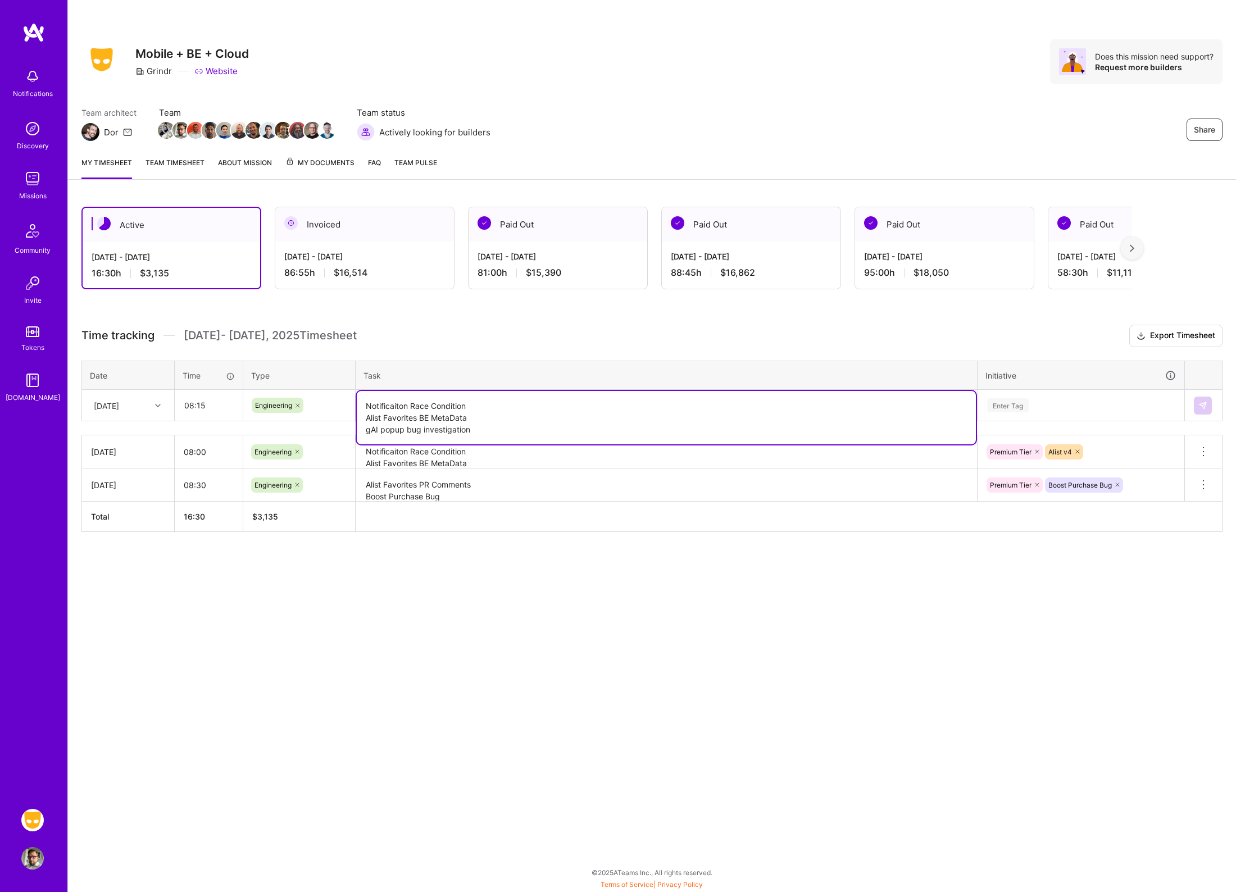
click at [445, 410] on textarea "Notificaiton Race Condition Alist Favorites BE MetaData gAI popup bug investiga…" at bounding box center [666, 417] width 619 height 53
click at [509, 410] on textarea "Notificaiton Race Condition Alist Favorites BE MetaData gAI popup bug investiga…" at bounding box center [666, 417] width 619 height 53
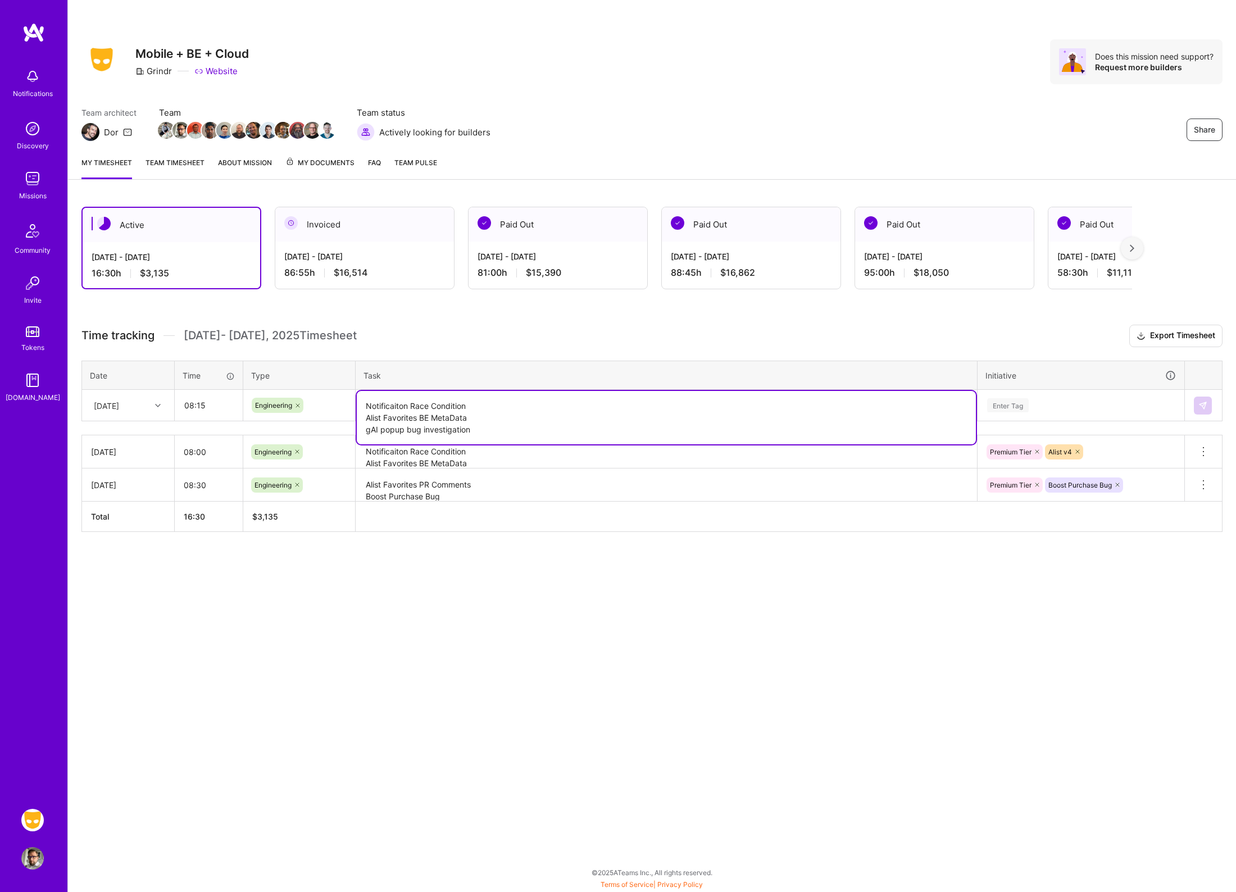
drag, startPoint x: 506, startPoint y: 437, endPoint x: 390, endPoint y: 387, distance: 126.1
click at [390, 390] on td "Notificaiton Race Condition Alist Favorites BE MetaData gAI popup bug investiga…" at bounding box center [667, 405] width 622 height 31
paste textarea "FTUX for Server Driver Photos Change the Favorites Integration FF"
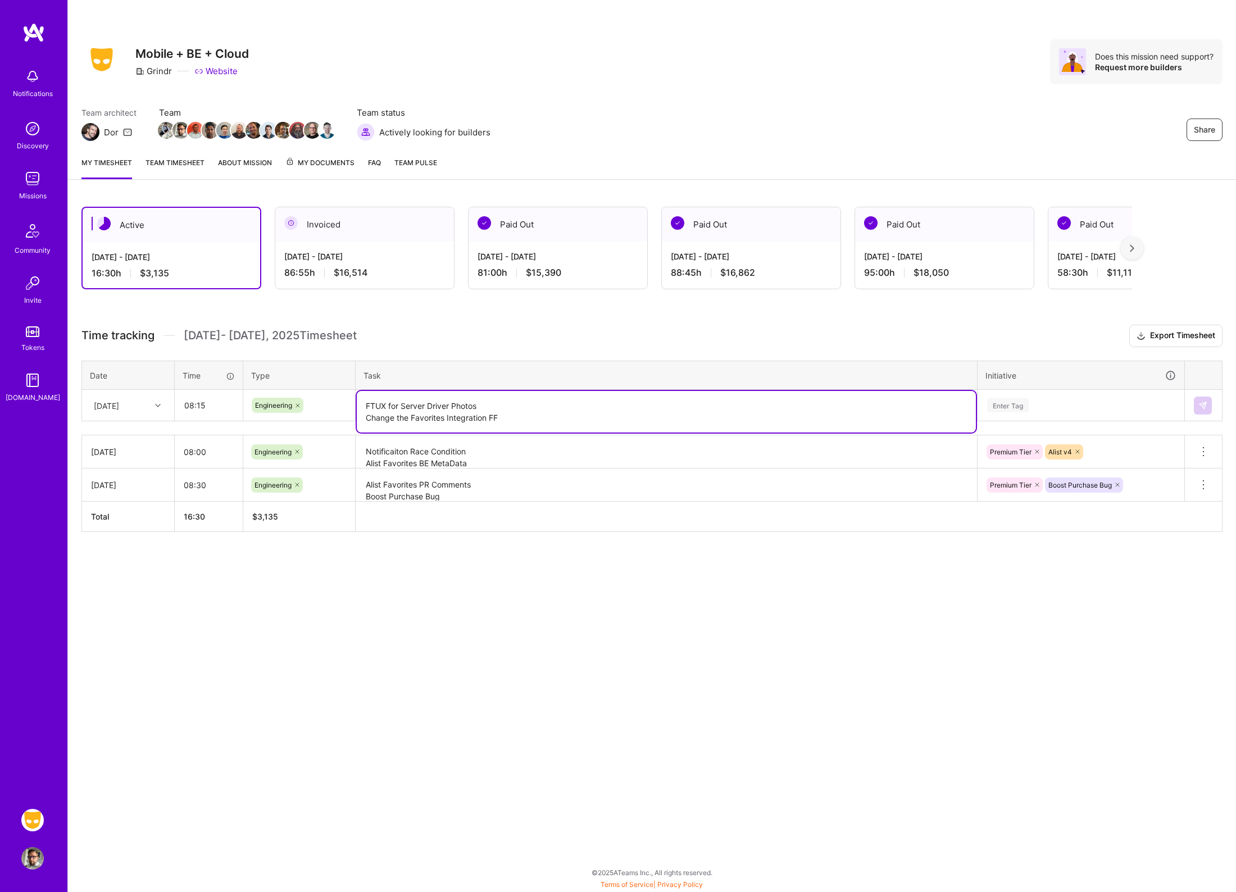
type textarea "FTUX for Server Driver Photos Change the Favorites Integration FF"
click at [1023, 403] on div "Enter Tag" at bounding box center [1008, 405] width 42 height 17
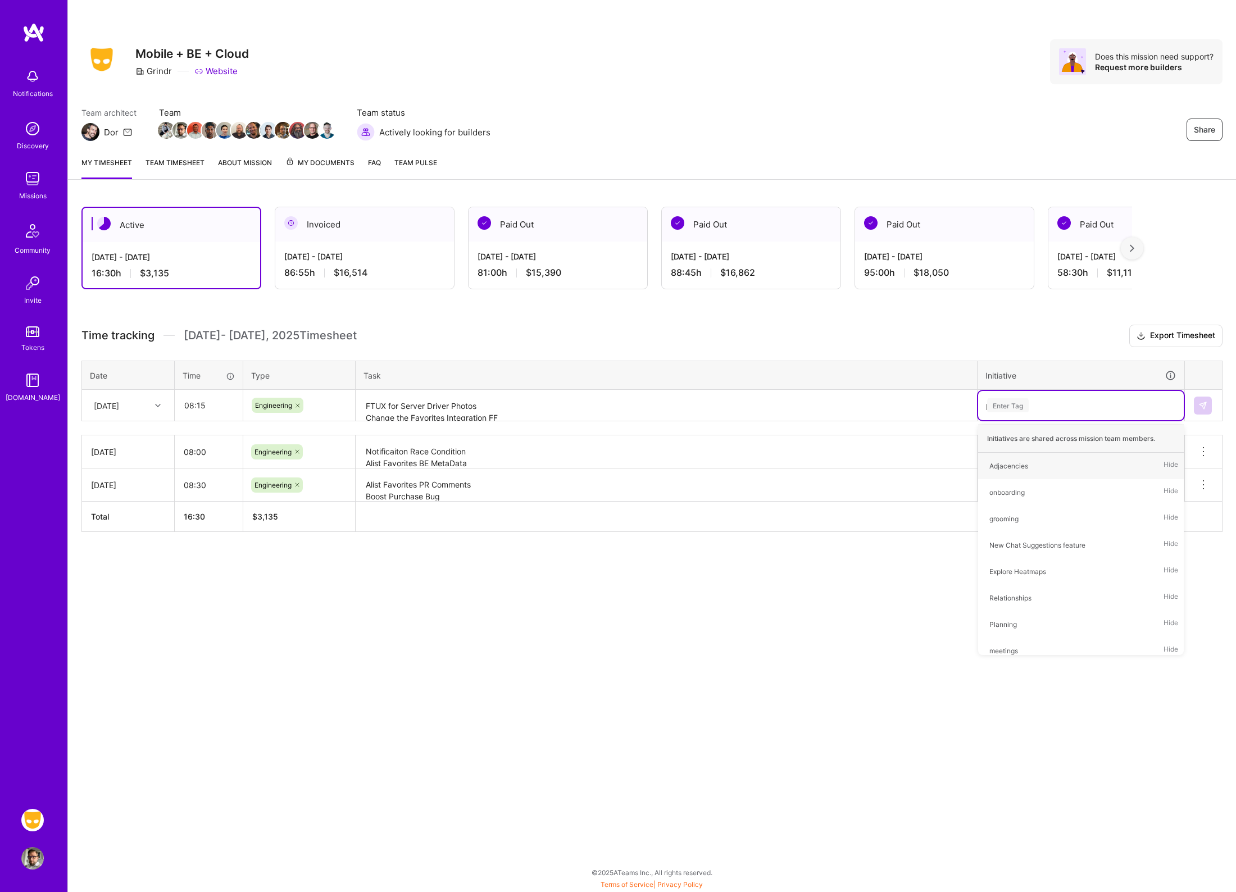
type input "pre"
type input "[PERSON_NAME]"
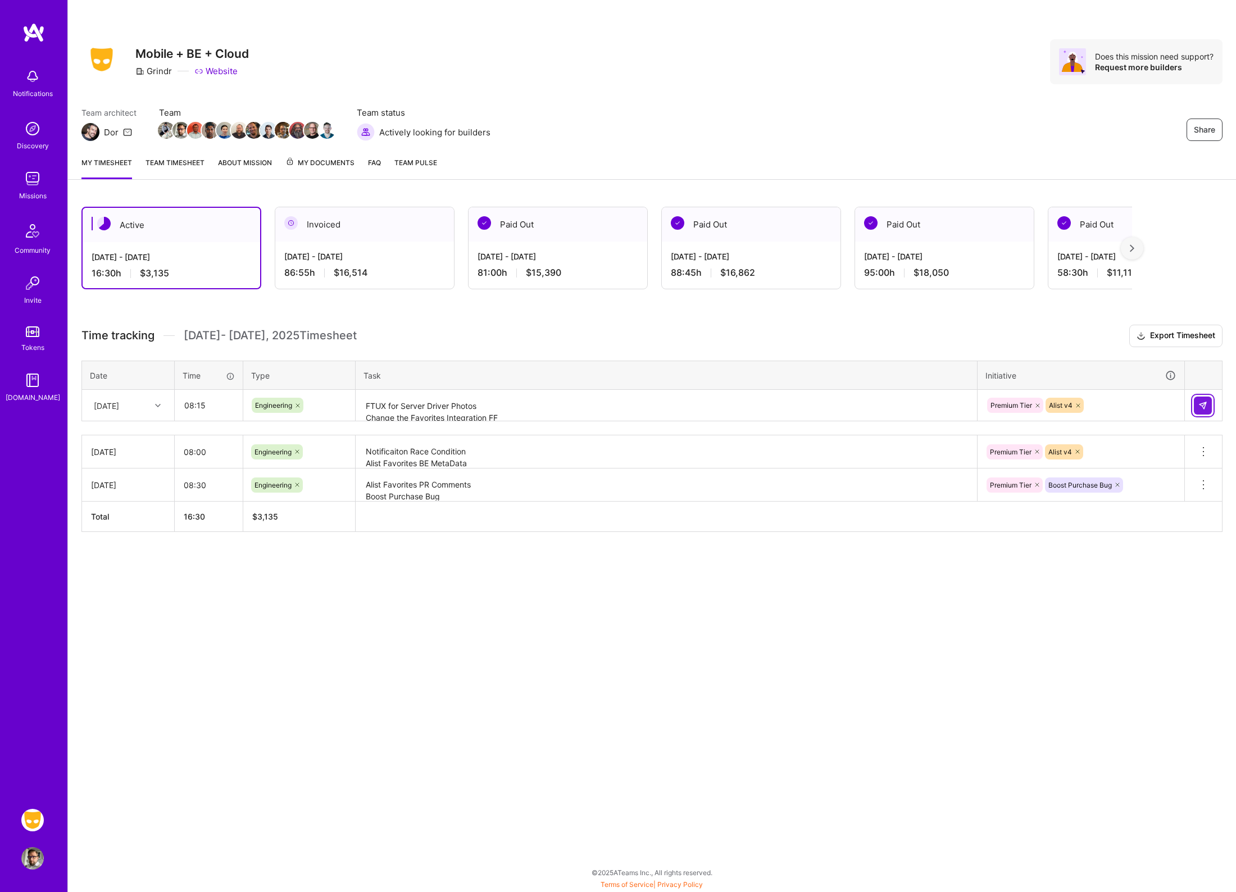
click at [1203, 409] on button at bounding box center [1203, 406] width 18 height 18
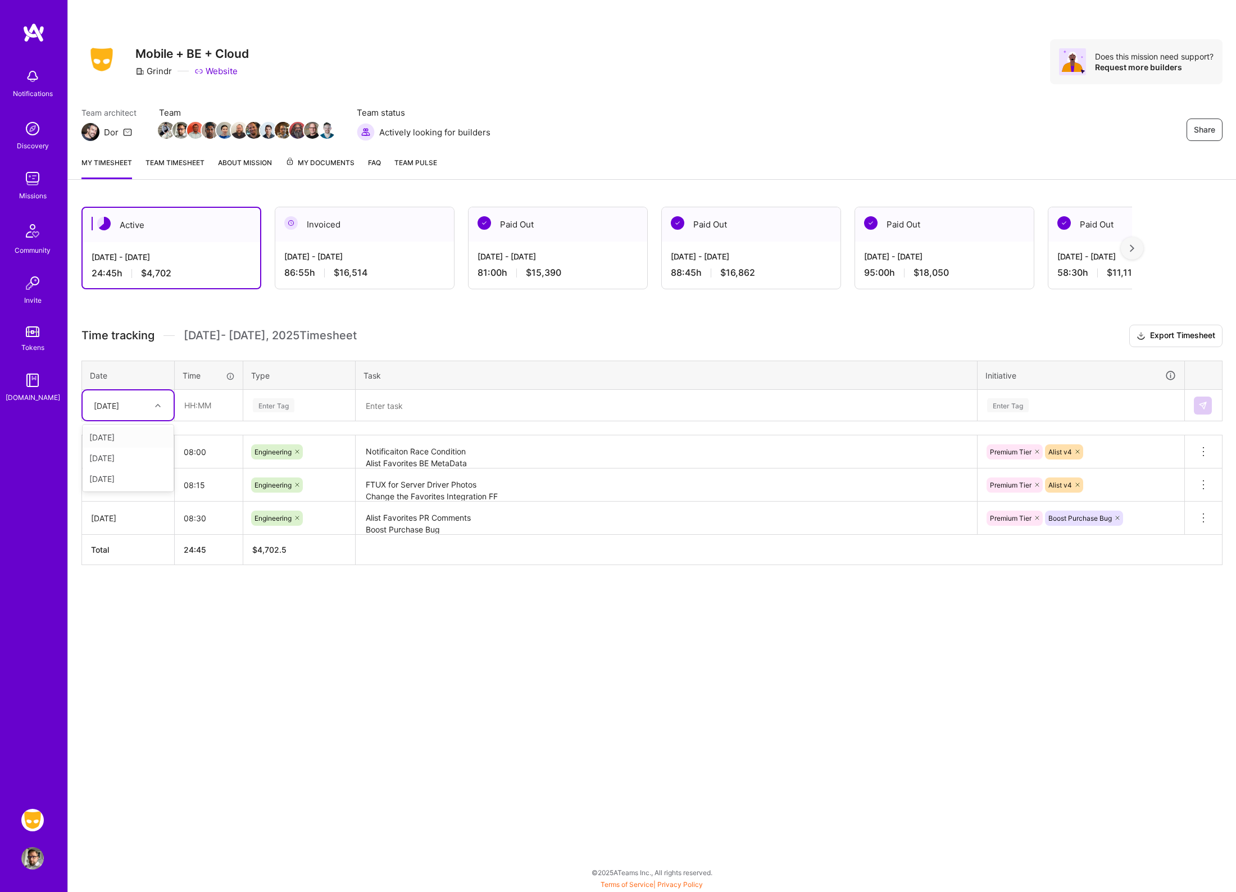
click at [162, 403] on div at bounding box center [159, 405] width 17 height 15
click at [133, 477] on div "[DATE]" at bounding box center [128, 479] width 91 height 21
click at [201, 400] on input "text" at bounding box center [208, 406] width 67 height 30
type input "09:00"
type input "en"
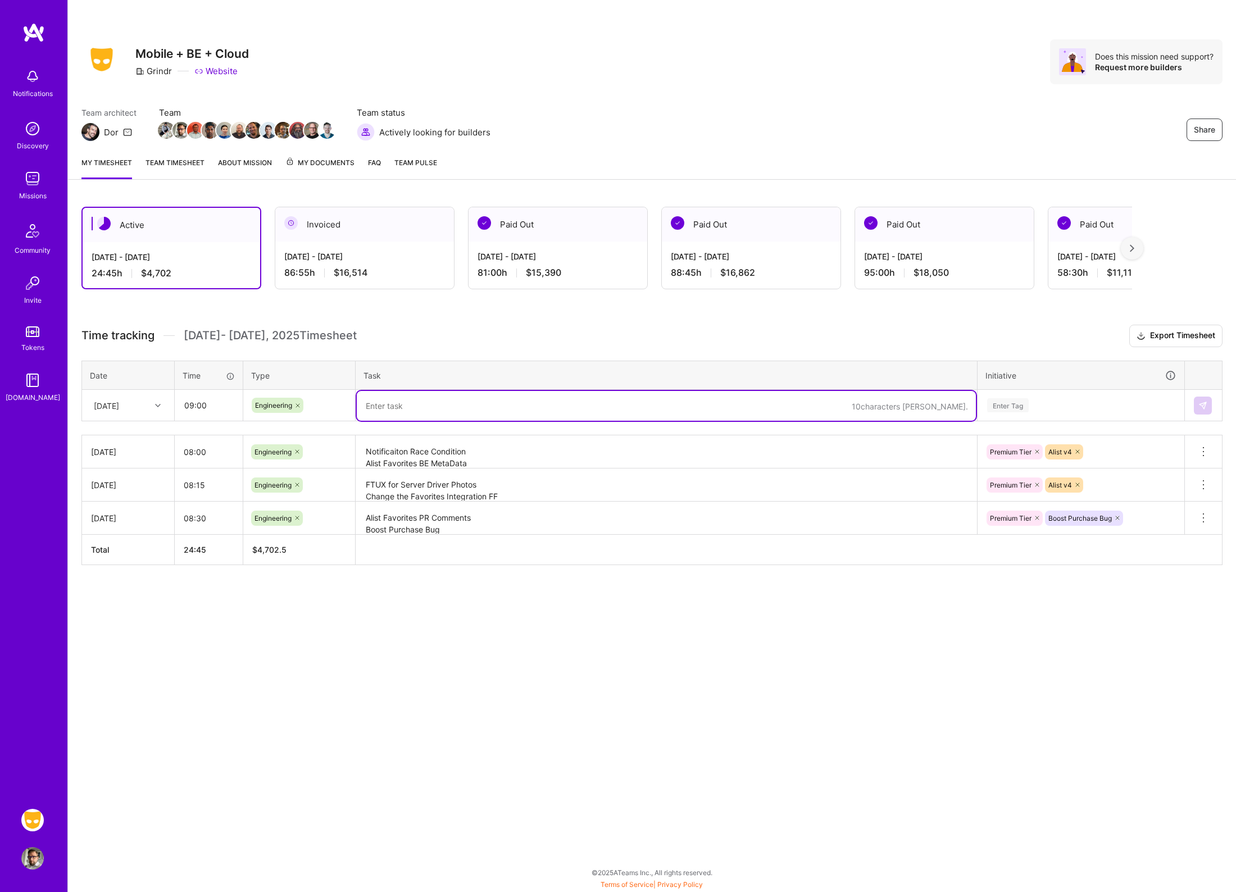
paste textarea "gAI popup bug investigation Websocket bug bash gAI opt-out persistence fix"
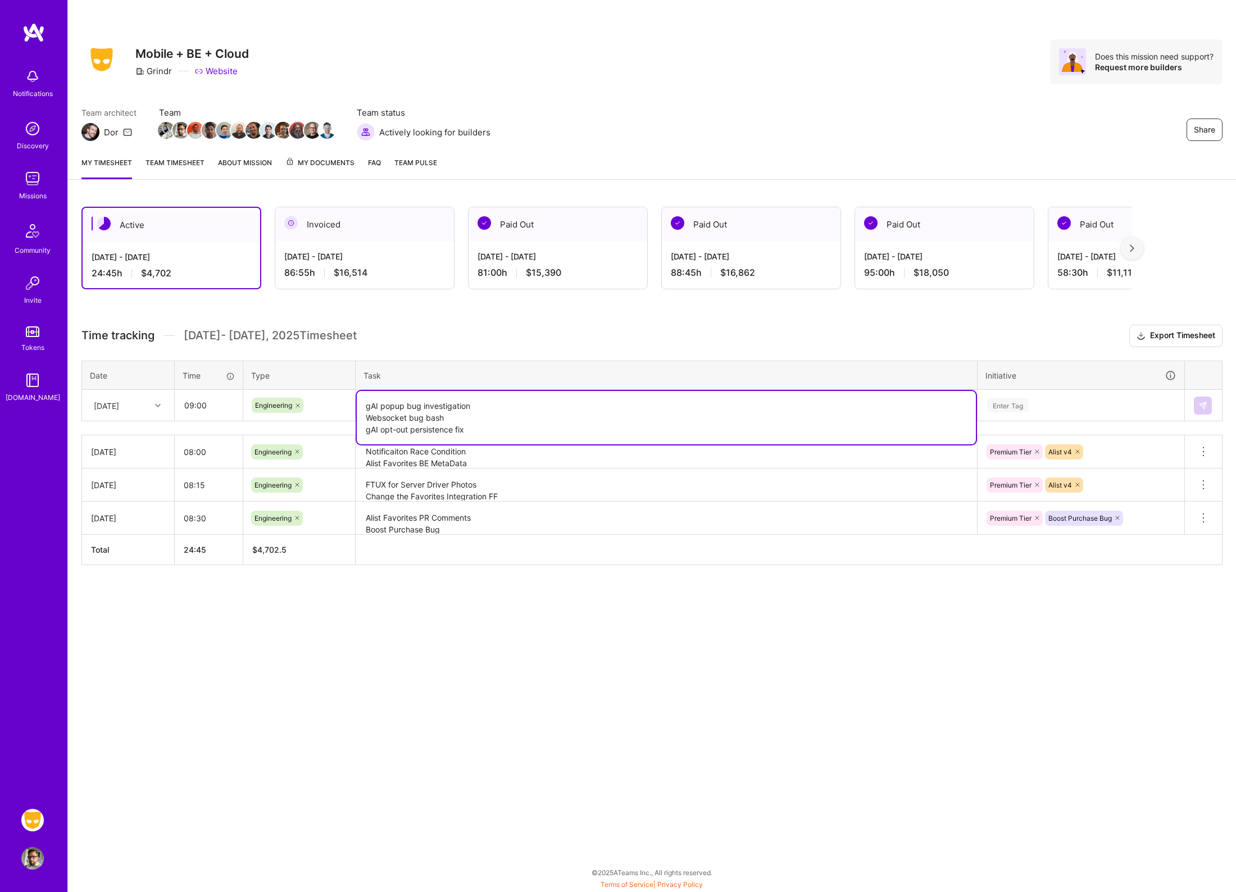
type textarea "gAI popup bug investigation Websocket bug bash gAI opt-out persistence fix"
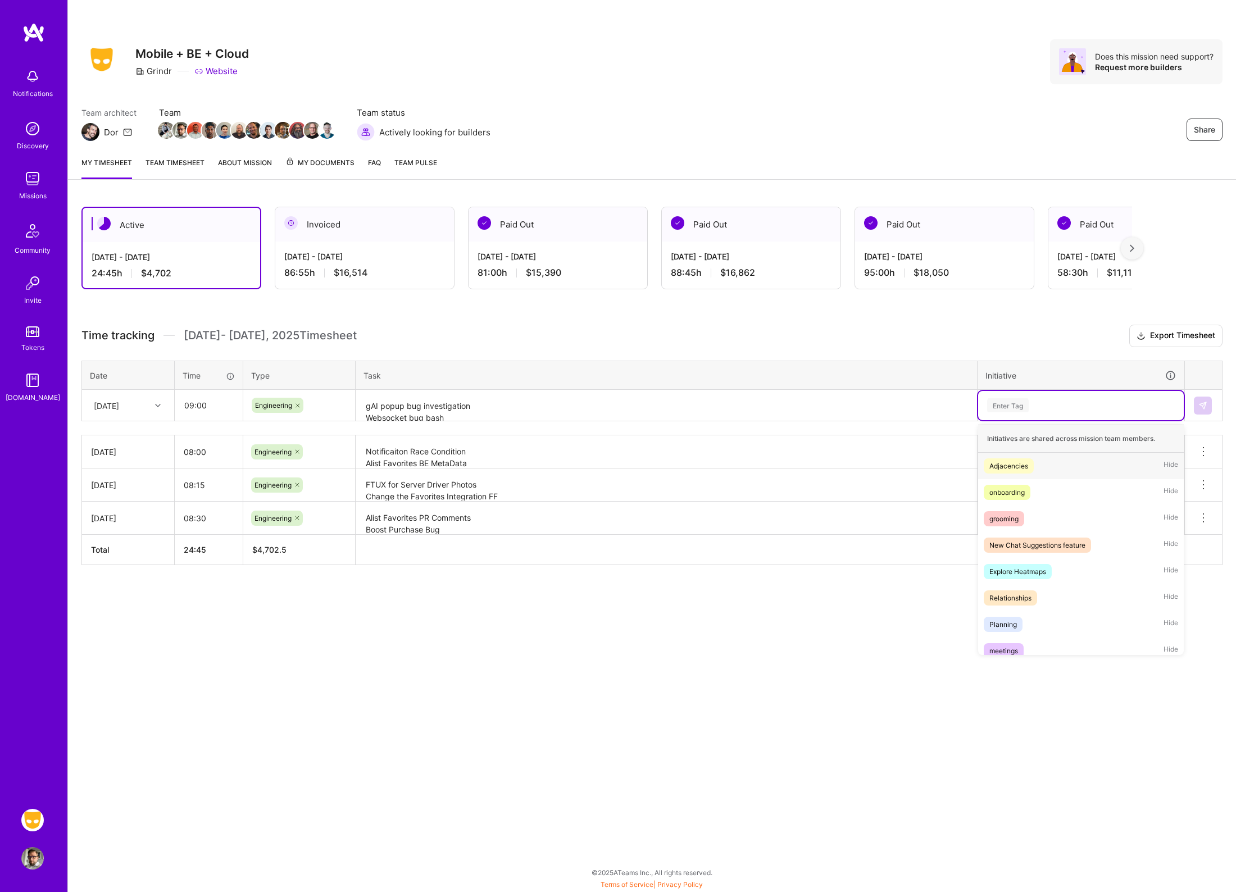
click at [1066, 410] on div "Enter Tag" at bounding box center [1081, 405] width 190 height 14
type input "Prem"
type input "[PERSON_NAME]"
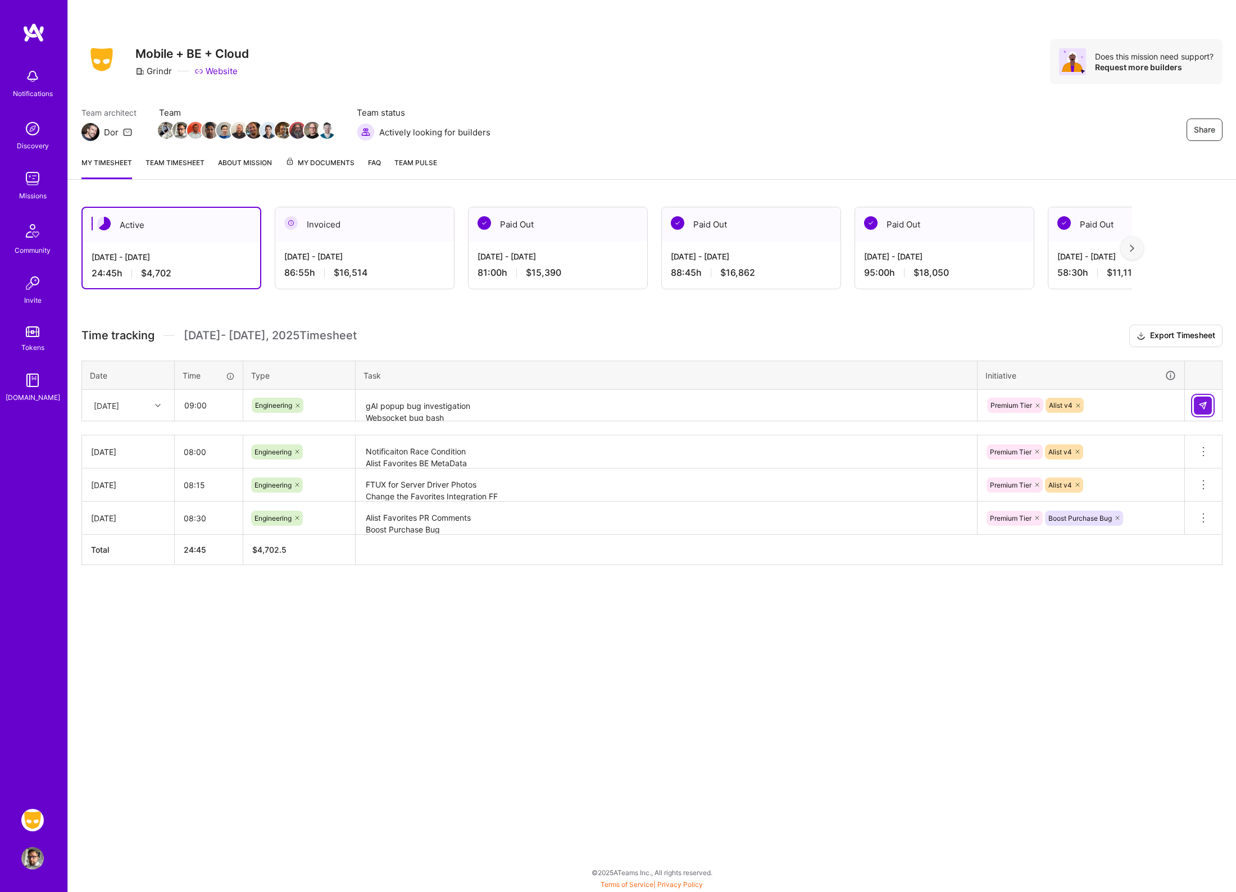
click at [1209, 404] on button at bounding box center [1203, 406] width 18 height 18
